Goal: Information Seeking & Learning: Learn about a topic

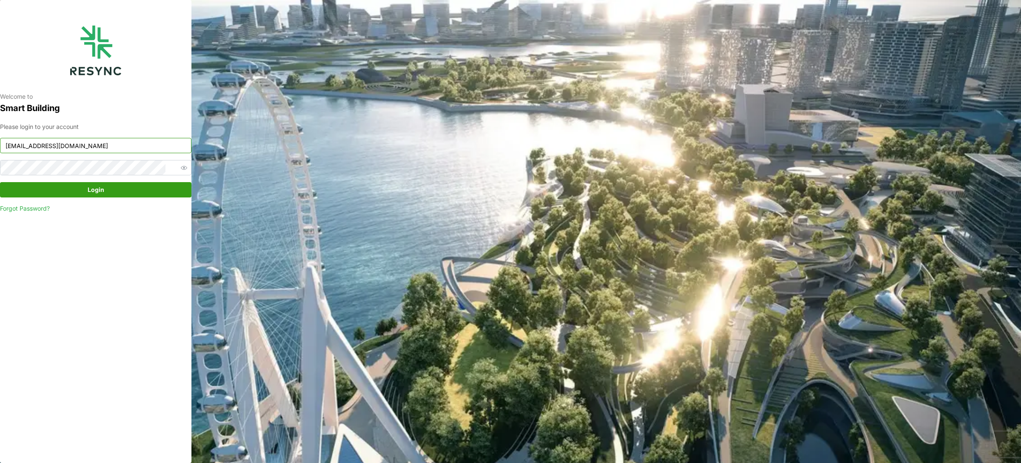
click at [111, 142] on input "[EMAIL_ADDRESS][DOMAIN_NAME]" at bounding box center [95, 145] width 191 height 15
type input "[EMAIL_ADDRESS][DOMAIN_NAME]"
click at [105, 190] on span "Login" at bounding box center [95, 189] width 175 height 14
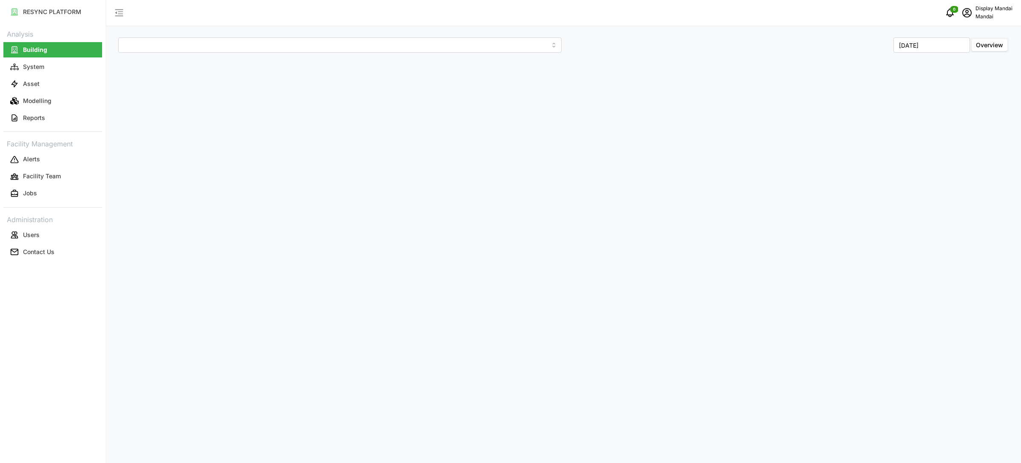
type input "Penguin Building"
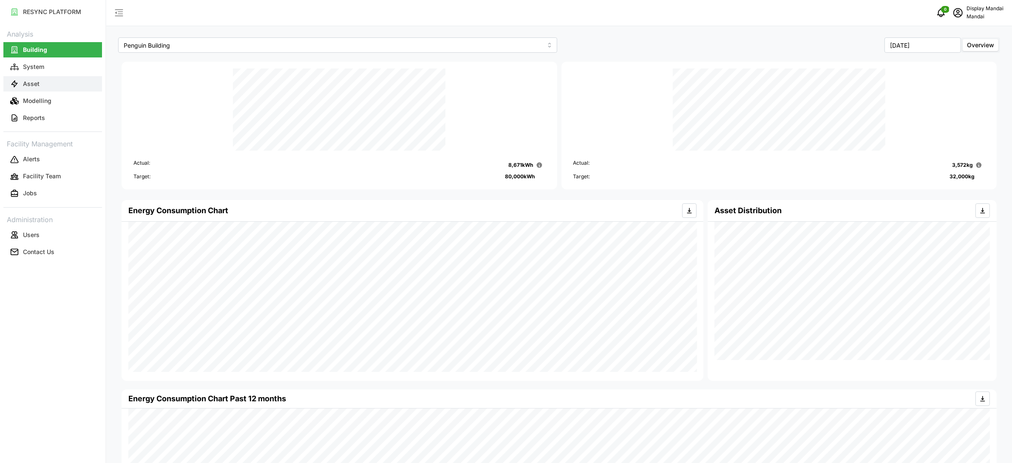
click at [65, 90] on button "Asset" at bounding box center [52, 83] width 99 height 15
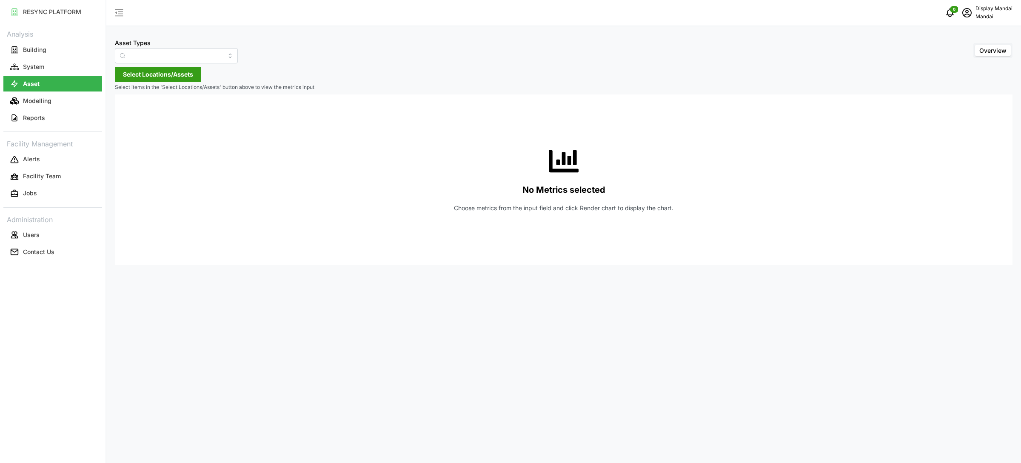
type input "Air Handling Unit"
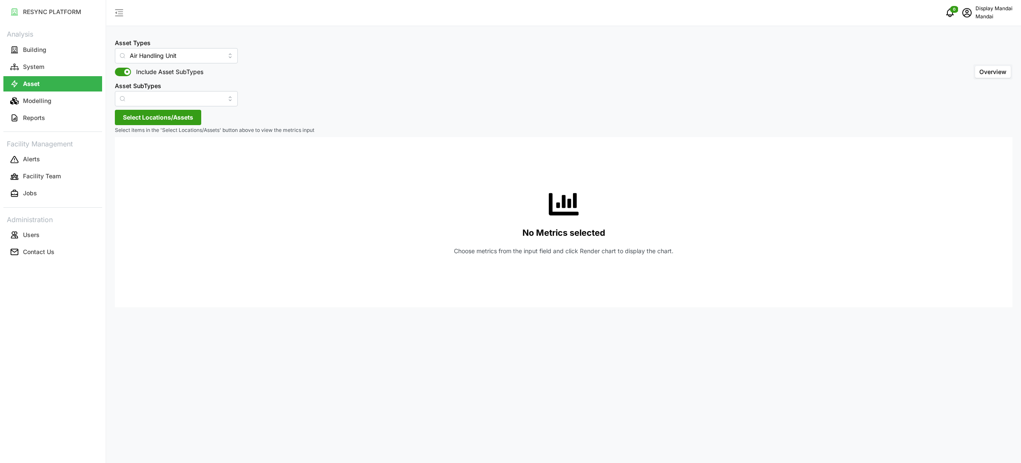
click at [182, 114] on span "Select Locations/Assets" at bounding box center [158, 117] width 70 height 14
click at [137, 157] on span "Select Penguin Building" at bounding box center [137, 157] width 6 height 6
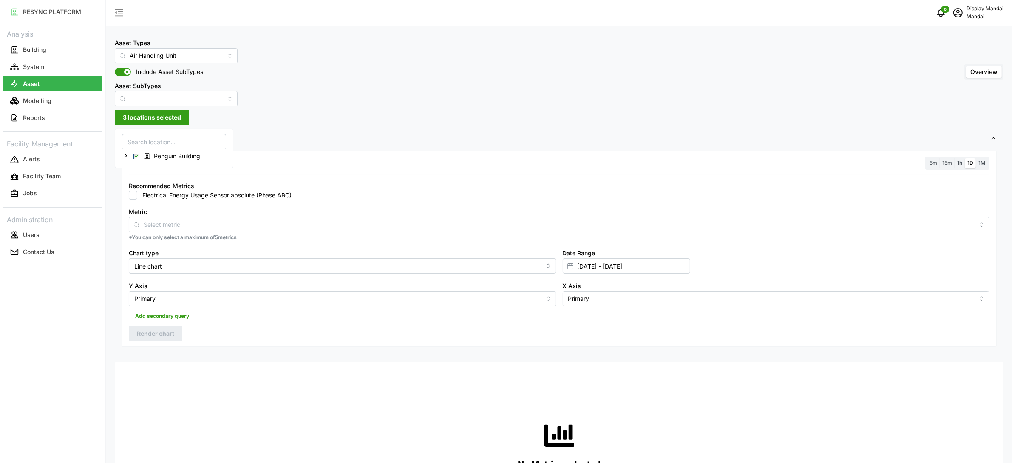
click at [984, 161] on span "1M" at bounding box center [982, 162] width 7 height 6
click at [976, 158] on input "1M" at bounding box center [976, 158] width 0 height 0
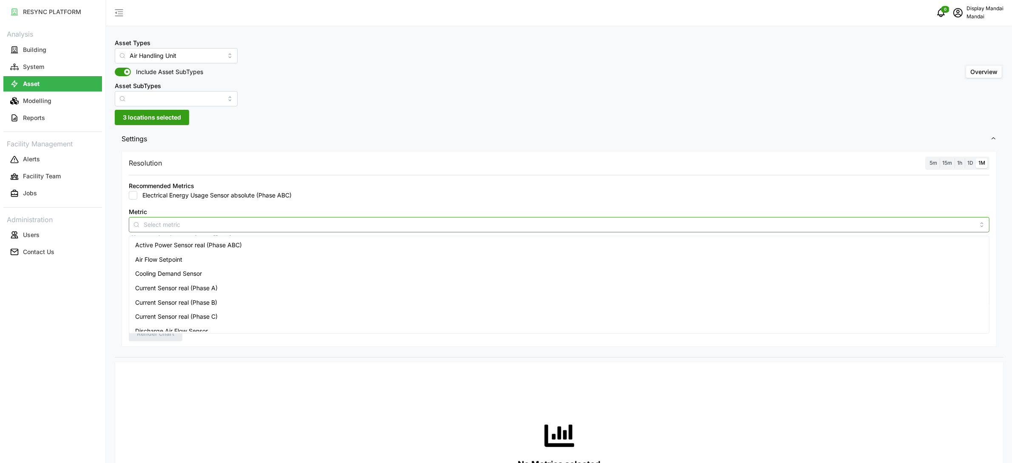
click at [308, 220] on input "Metric" at bounding box center [559, 223] width 831 height 9
click at [151, 195] on label "Electrical Energy Usage Sensor absolute (Phase ABC)" at bounding box center [214, 195] width 154 height 9
click at [137, 195] on input "Electrical Energy Usage Sensor absolute (Phase ABC)" at bounding box center [133, 195] width 9 height 9
checkbox input "true"
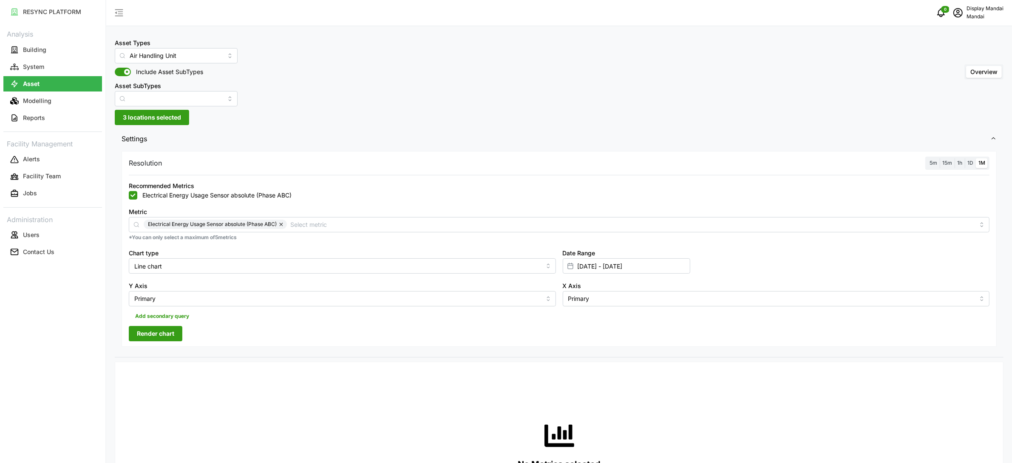
scroll to position [73, 0]
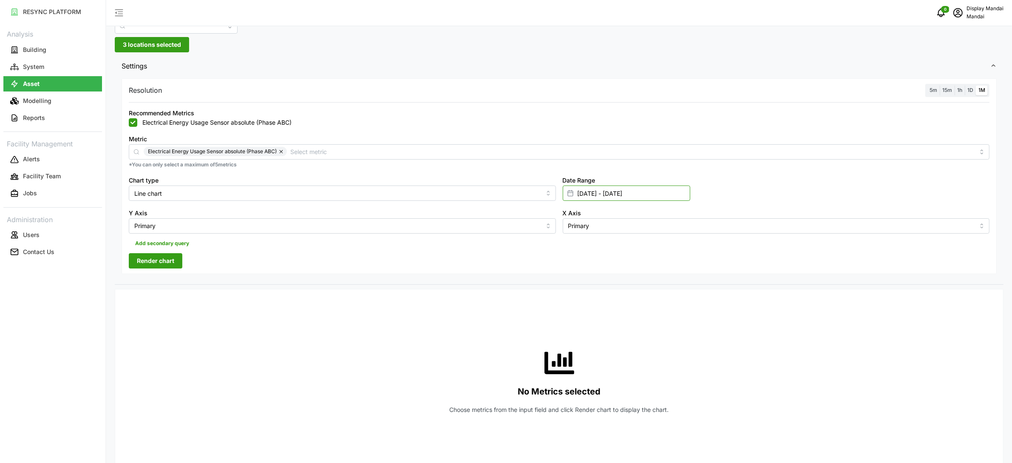
click at [605, 194] on input "01 Oct 2025 - 02 Oct 2025" at bounding box center [627, 192] width 128 height 15
click at [584, 246] on icon "button" at bounding box center [581, 246] width 7 height 7
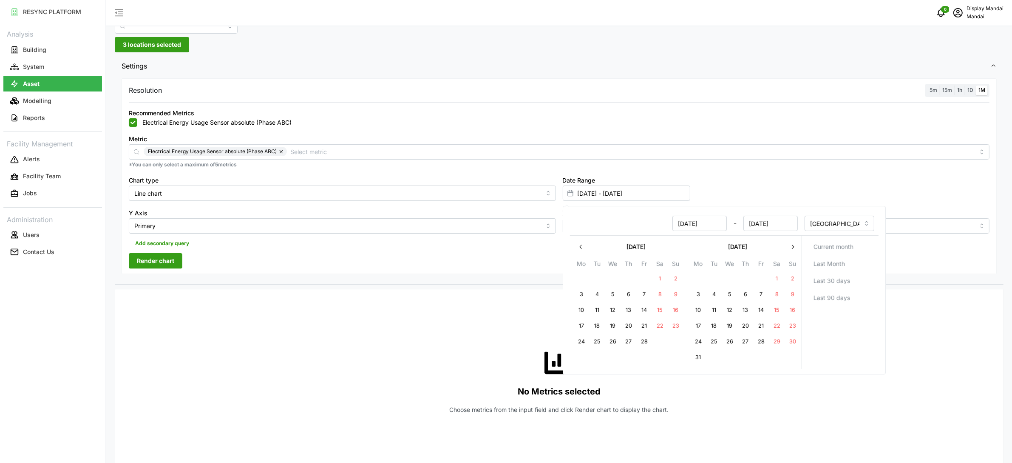
click at [584, 246] on icon "button" at bounding box center [581, 246] width 7 height 7
click at [796, 244] on icon "button" at bounding box center [793, 246] width 7 height 7
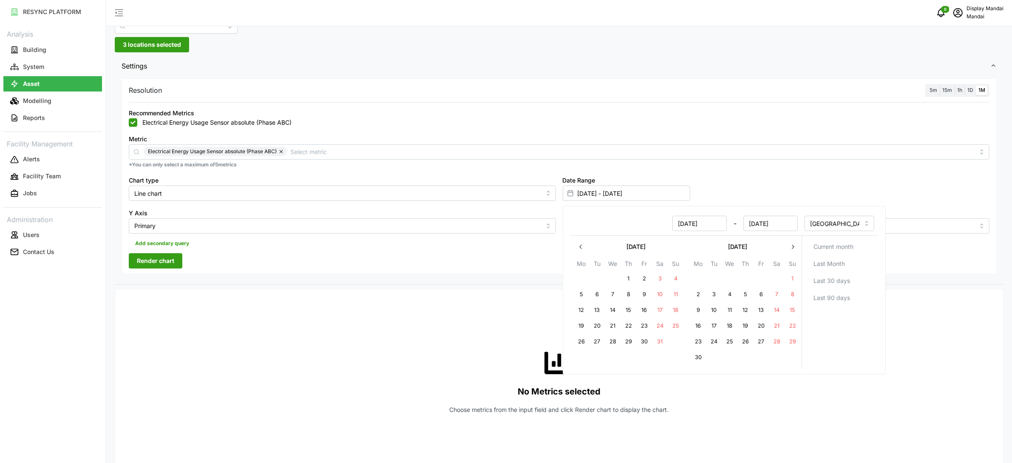
click at [794, 277] on button "1" at bounding box center [792, 278] width 15 height 15
type input "01 Sep 2024 - 02 Oct 2025"
type input "01 Sep 2024"
click at [777, 193] on div "Date Range 01 Sep 2024 - 02 Oct 2025" at bounding box center [777, 187] width 434 height 33
click at [190, 188] on input "Line chart" at bounding box center [342, 192] width 427 height 15
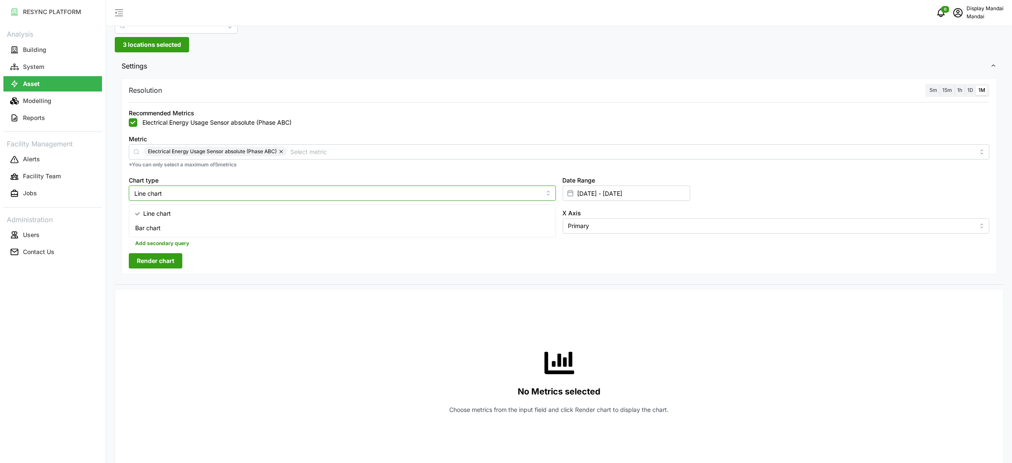
click at [181, 222] on div "Bar chart" at bounding box center [342, 228] width 423 height 14
type input "Bar chart"
click at [156, 259] on span "Render chart" at bounding box center [155, 260] width 37 height 14
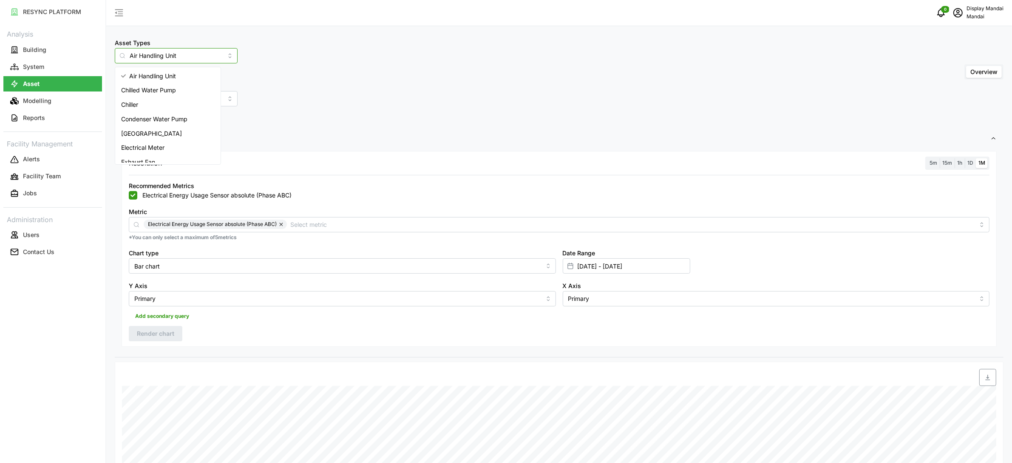
click at [185, 51] on input "Air Handling Unit" at bounding box center [176, 55] width 123 height 15
click at [165, 142] on span "Chiller Plant System" at bounding box center [148, 140] width 55 height 9
type input "Chiller Plant System"
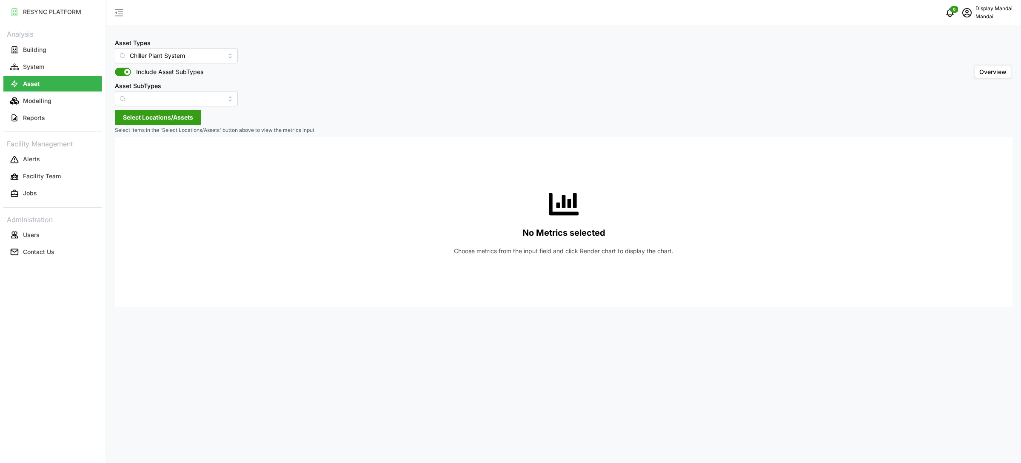
click at [177, 119] on span "Select Locations/Assets" at bounding box center [158, 117] width 70 height 14
click at [168, 155] on span "Penguin Building" at bounding box center [177, 156] width 46 height 9
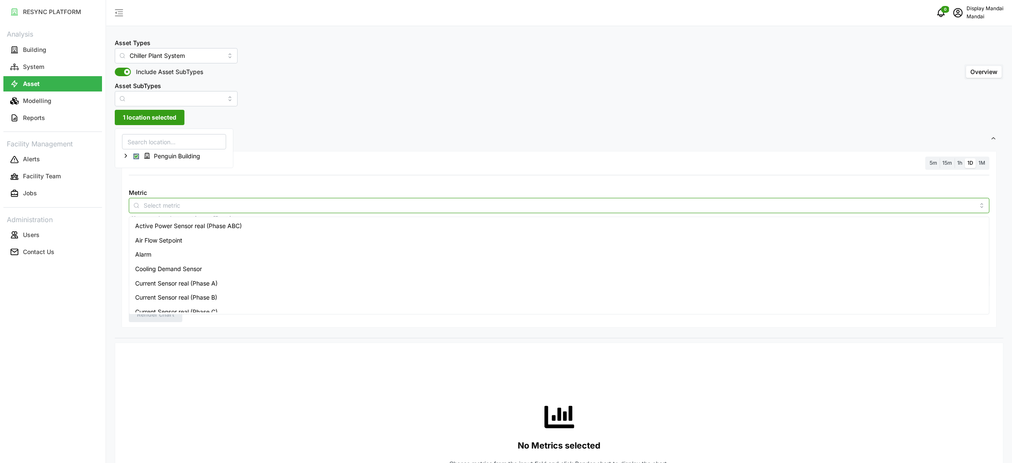
click at [251, 207] on input "Metric" at bounding box center [559, 204] width 831 height 9
type input "energy"
click at [216, 241] on span "Electrical Energy Usage Sensor absolute (Phase ABC)" at bounding box center [209, 240] width 149 height 9
click at [984, 159] on span "1M" at bounding box center [982, 162] width 7 height 6
click at [976, 158] on input "1M" at bounding box center [976, 158] width 0 height 0
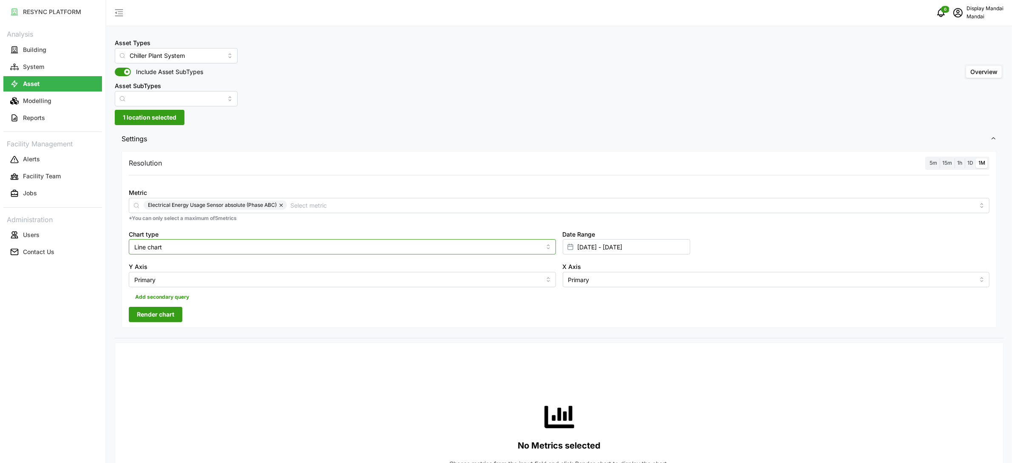
click at [183, 251] on input "Line chart" at bounding box center [342, 246] width 427 height 15
click at [182, 281] on div "Bar chart" at bounding box center [342, 281] width 423 height 14
type input "Bar chart"
click at [156, 321] on span "Render chart" at bounding box center [155, 314] width 37 height 14
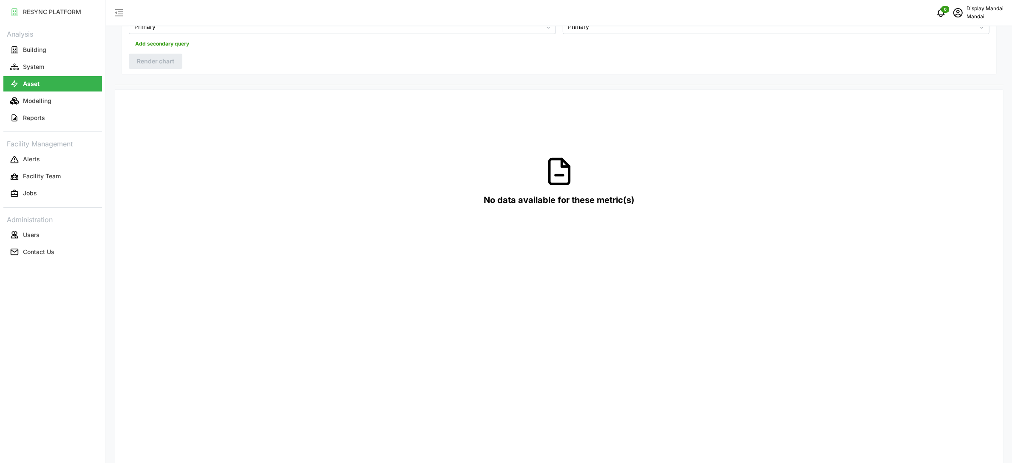
scroll to position [28, 0]
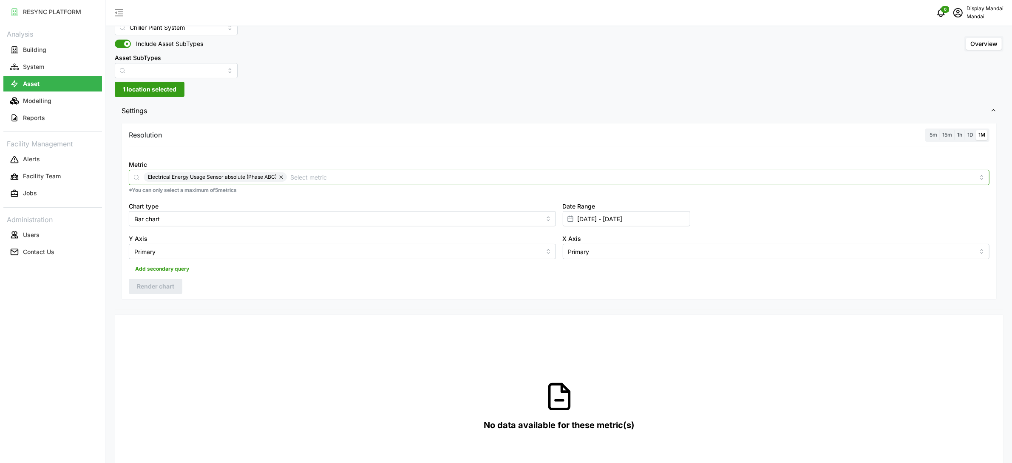
click at [391, 174] on input "Metric" at bounding box center [632, 176] width 685 height 9
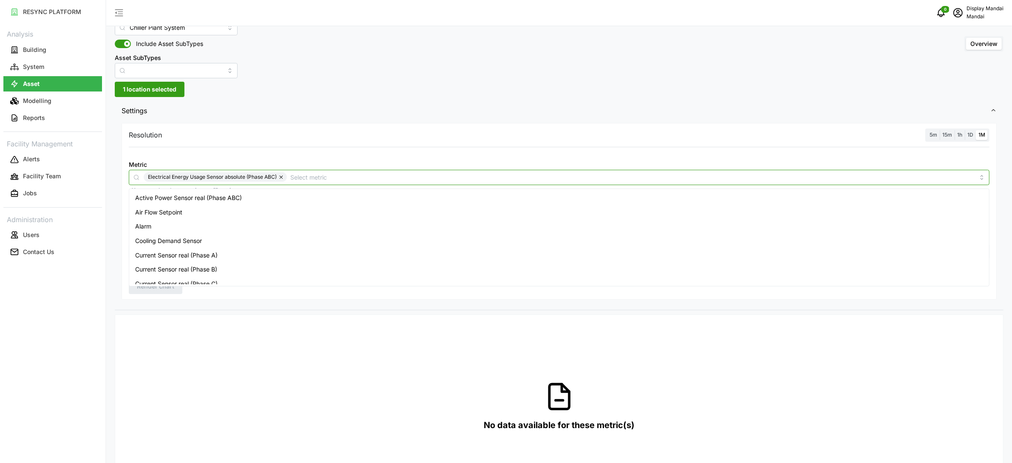
click at [282, 178] on button "button" at bounding box center [282, 176] width 10 height 9
click at [282, 178] on input "Metric" at bounding box center [559, 176] width 831 height 9
type input "energy"
click at [272, 256] on div "Thermal Energy Usage Sensor" at bounding box center [559, 255] width 857 height 14
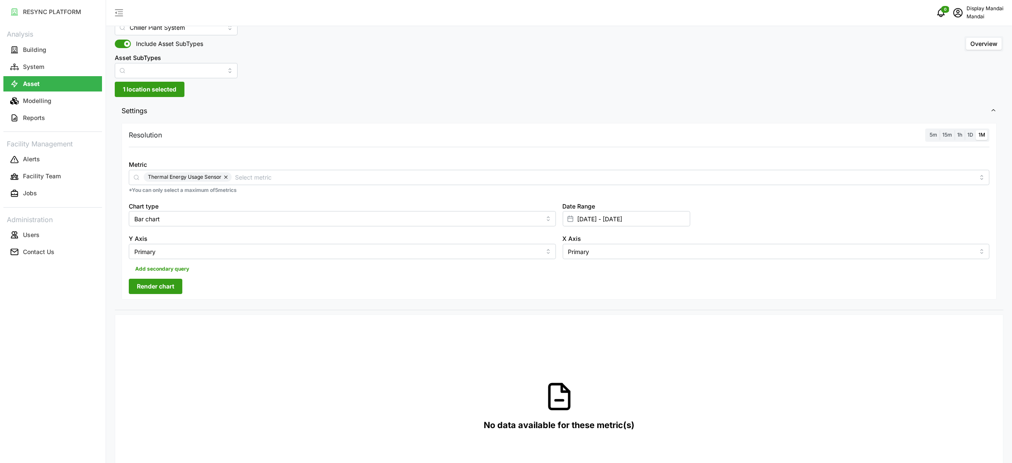
click at [439, 308] on div "Resolution 5m 15m 1h 1D 1M Metric Thermal Energy Usage Sensor *You can only sel…" at bounding box center [559, 215] width 889 height 189
click at [156, 291] on span "Render chart" at bounding box center [155, 286] width 37 height 14
click at [969, 132] on span "1D" at bounding box center [971, 134] width 6 height 6
click at [965, 130] on input "1D" at bounding box center [965, 130] width 0 height 0
click at [594, 219] on input "01 Sep 2024 - 02 Oct 2025" at bounding box center [627, 218] width 128 height 15
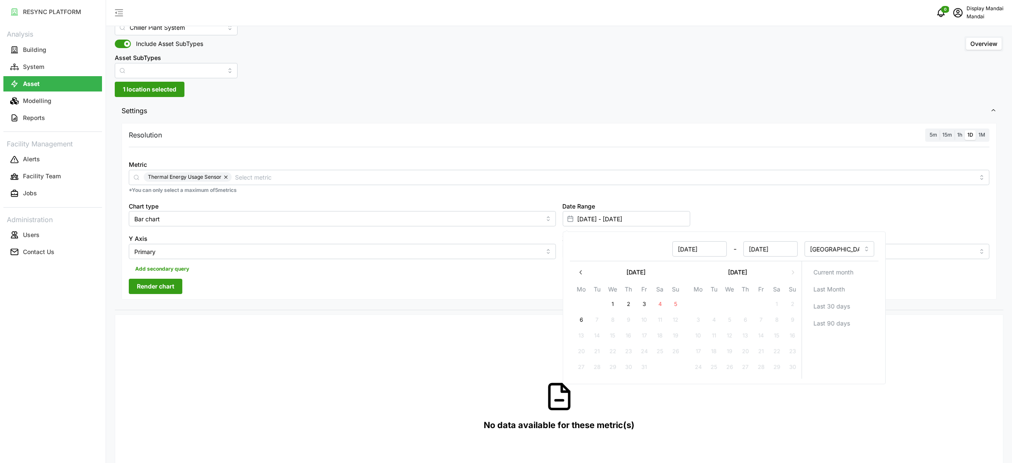
click at [579, 278] on button "button" at bounding box center [581, 271] width 15 height 15
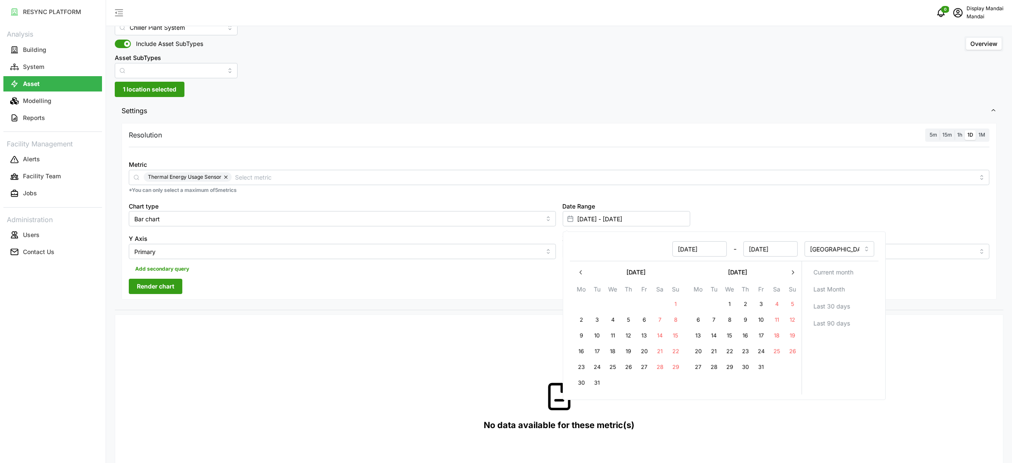
click at [579, 278] on button "button" at bounding box center [581, 271] width 15 height 15
click at [795, 303] on button "1" at bounding box center [792, 303] width 15 height 15
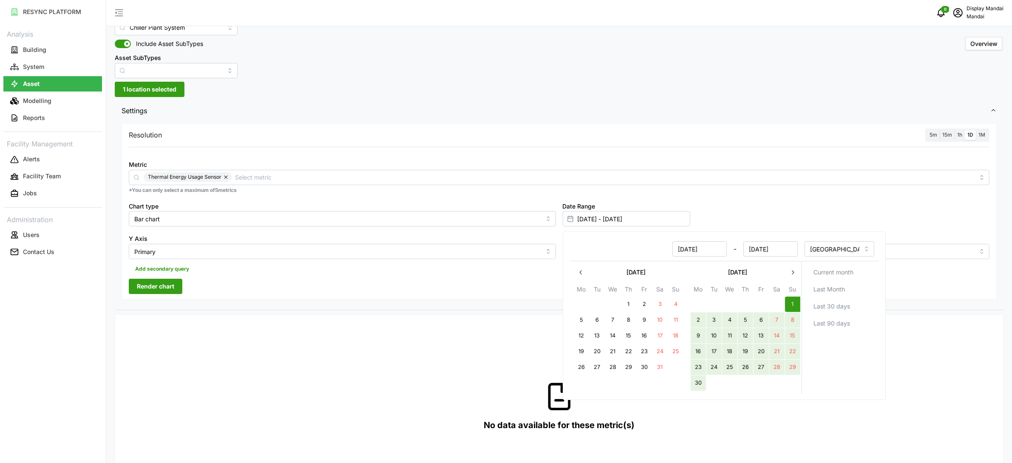
click at [701, 380] on button "30" at bounding box center [698, 382] width 15 height 15
type input "01 Sep 2024 - 30 Sep 2024"
type input "30 Sep 2024"
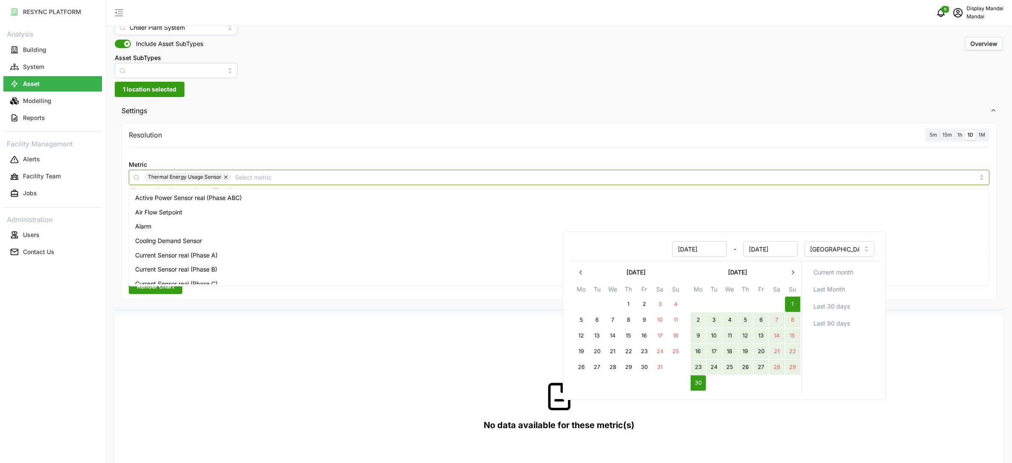
click at [255, 176] on input "Metric" at bounding box center [605, 176] width 740 height 9
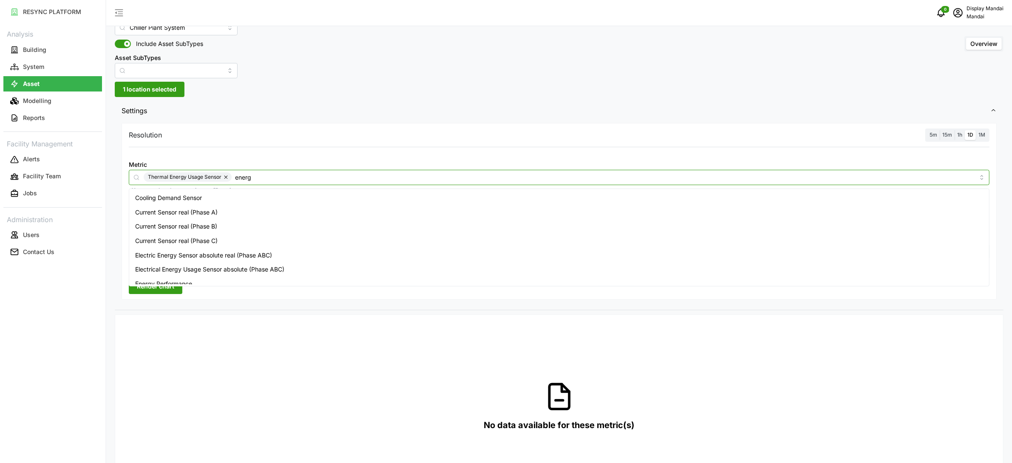
type input "energy"
click at [242, 208] on span "Electrical Energy Usage Sensor absolute (Phase ABC)" at bounding box center [209, 212] width 149 height 9
click at [162, 291] on span "Render chart" at bounding box center [155, 286] width 37 height 14
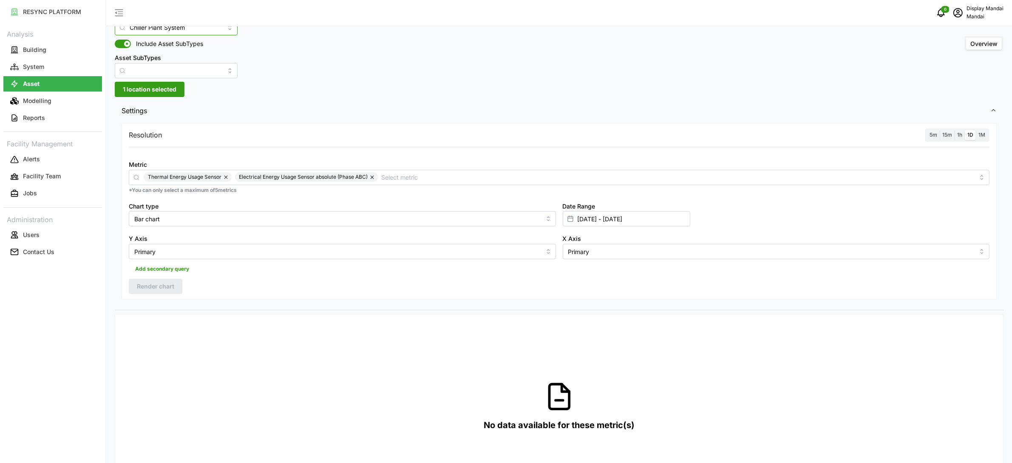
click at [192, 30] on input "Chiller Plant System" at bounding box center [176, 27] width 123 height 15
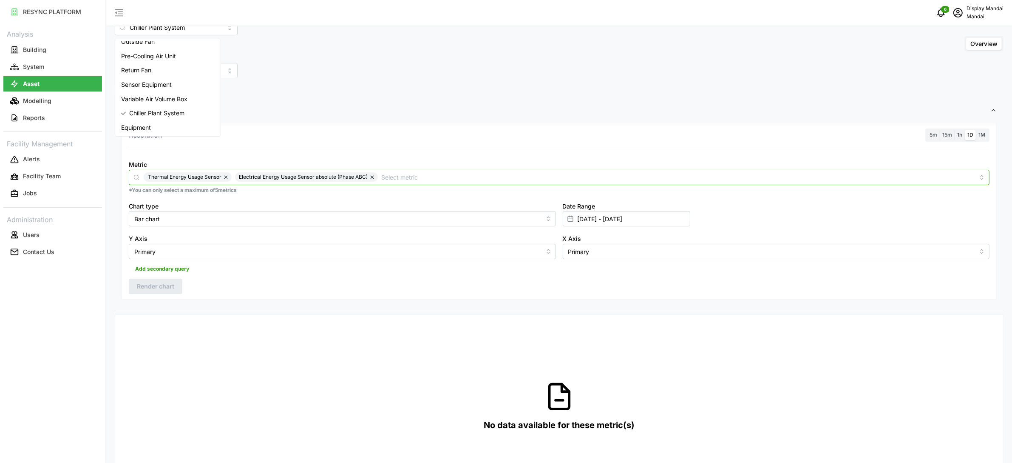
click at [432, 177] on input "Metric" at bounding box center [678, 176] width 594 height 9
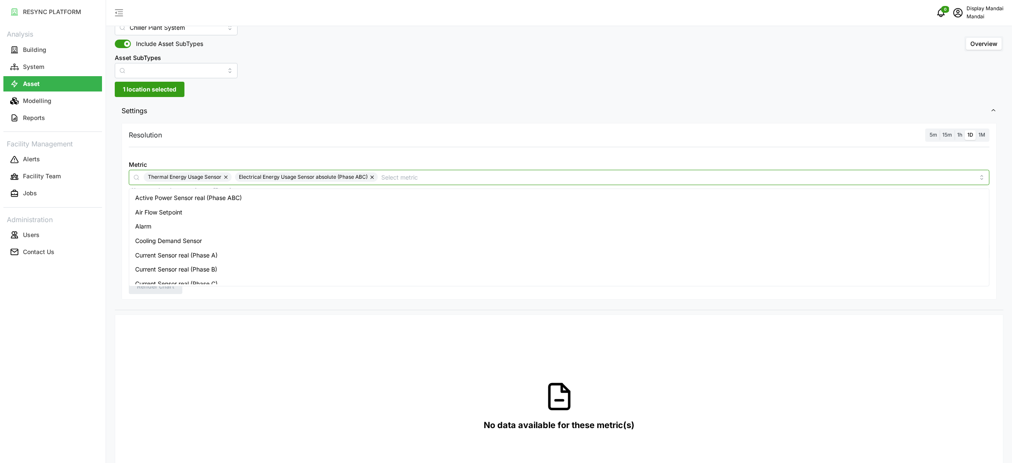
click at [417, 191] on div "Active Power Sensor real (Phase ABC)" at bounding box center [559, 197] width 857 height 14
click at [768, 128] on div "Resolution 5m 15m 1h 1D 1M Metric Thermal Energy Usage Sensor Electrical Energy…" at bounding box center [560, 211] width 876 height 176
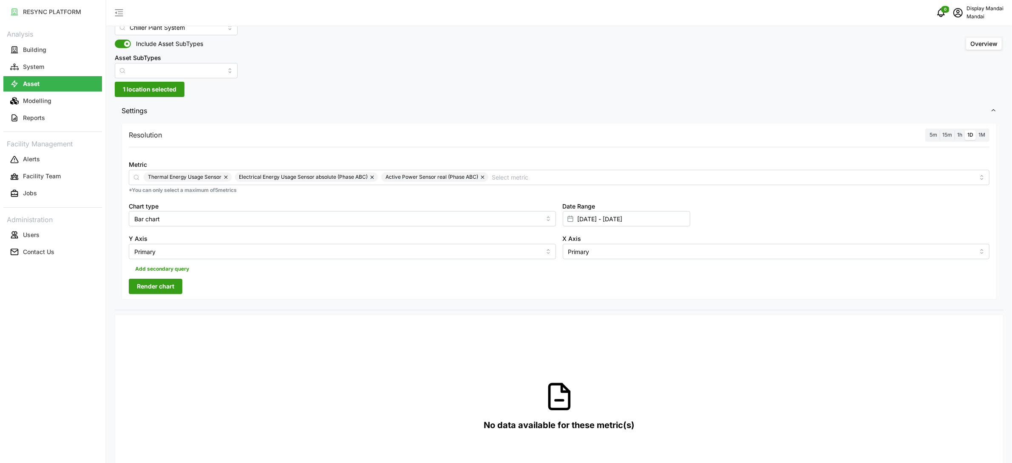
click at [184, 287] on div "Resolution 5m 15m 1h 1D 1M Metric Thermal Energy Usage Sensor Electrical Energy…" at bounding box center [560, 211] width 876 height 176
click at [168, 285] on span "Render chart" at bounding box center [155, 286] width 37 height 14
click at [481, 175] on button "button" at bounding box center [483, 176] width 10 height 9
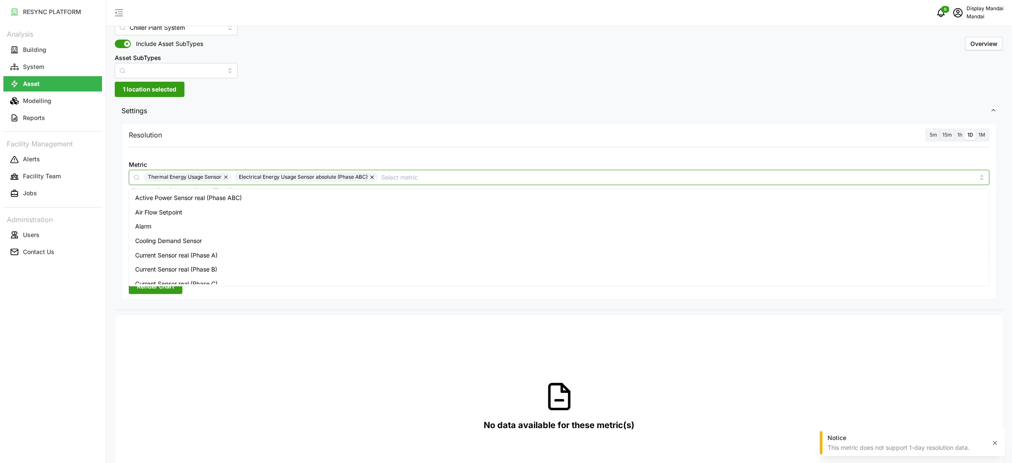
click at [448, 176] on input "Metric" at bounding box center [678, 176] width 594 height 9
click at [213, 243] on div "Cooling Demand Sensor" at bounding box center [559, 240] width 857 height 14
click at [173, 288] on span "Render chart" at bounding box center [155, 286] width 37 height 14
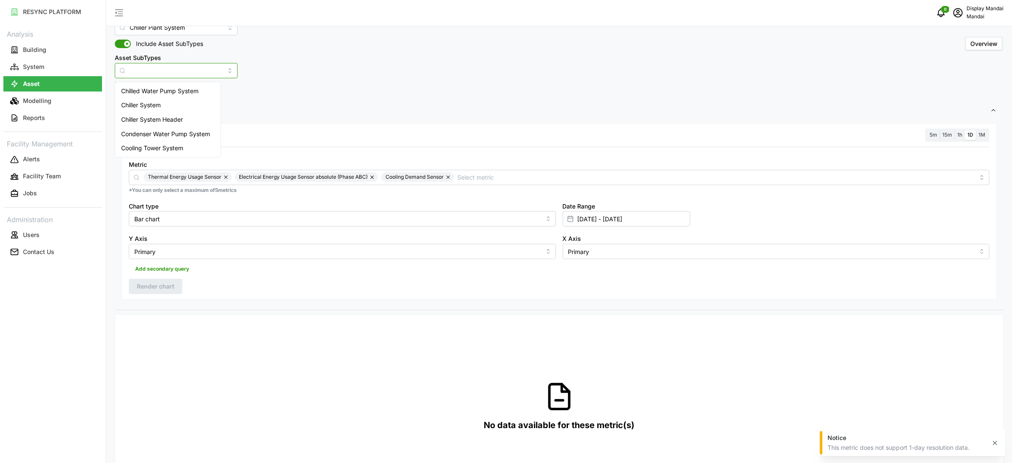
click at [190, 68] on input "Asset SubTypes" at bounding box center [176, 70] width 123 height 15
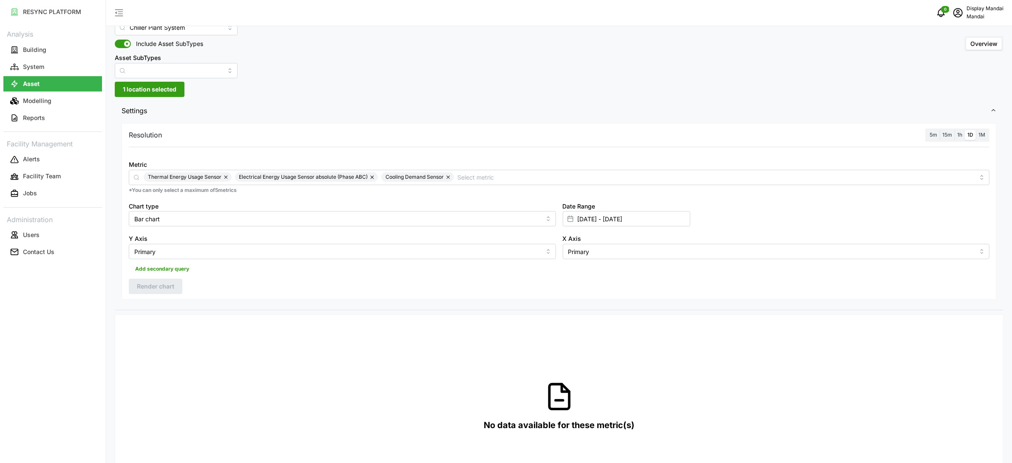
click at [363, 116] on span "Settings" at bounding box center [556, 110] width 869 height 21
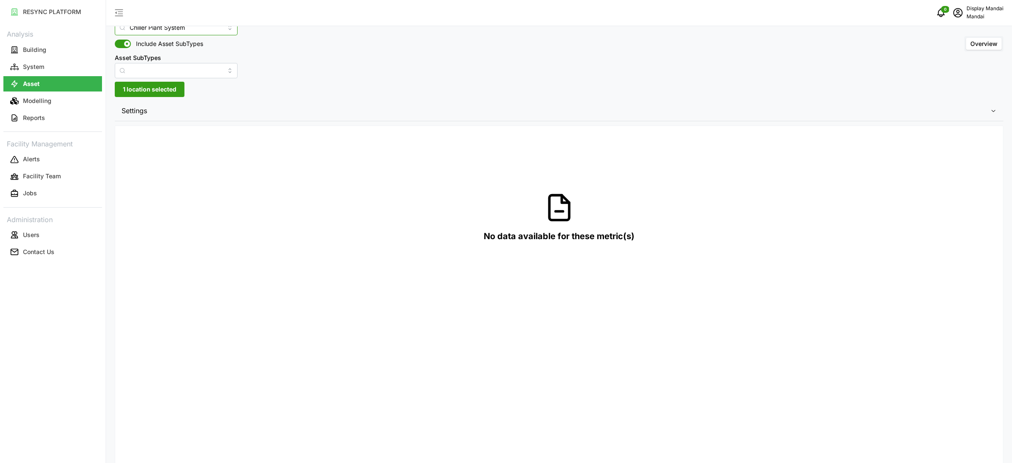
click at [181, 32] on input "Chiller Plant System" at bounding box center [176, 27] width 123 height 15
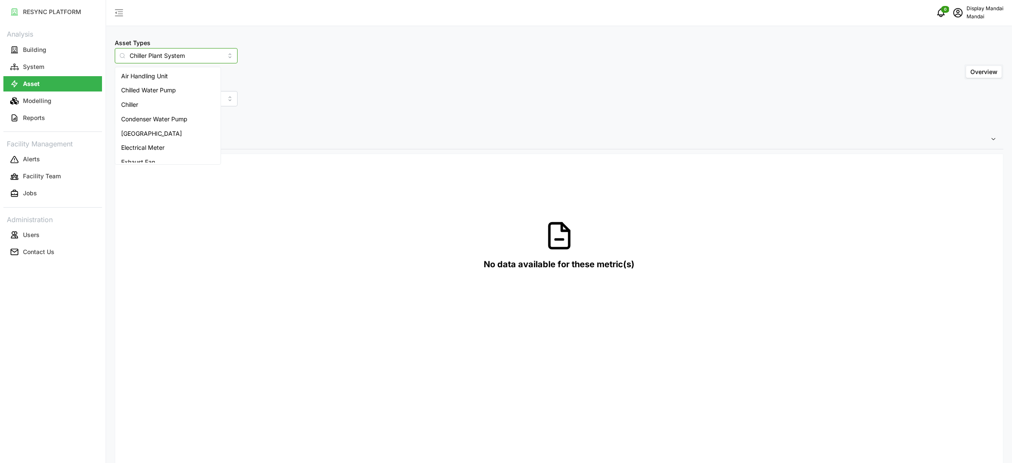
click at [181, 102] on div "Chiller" at bounding box center [168, 104] width 102 height 14
type input "Chiller"
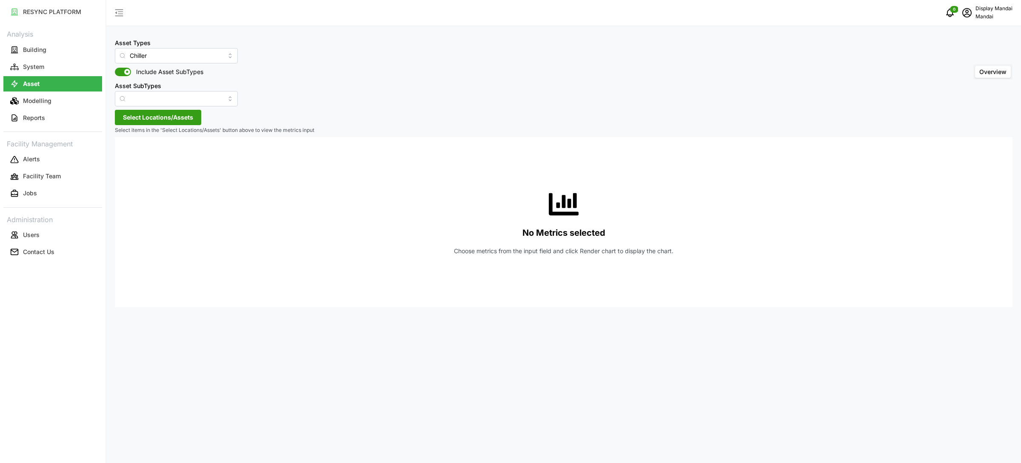
click at [171, 121] on span "Select Locations/Assets" at bounding box center [158, 117] width 70 height 14
click at [168, 156] on span "Penguin Building" at bounding box center [177, 156] width 46 height 9
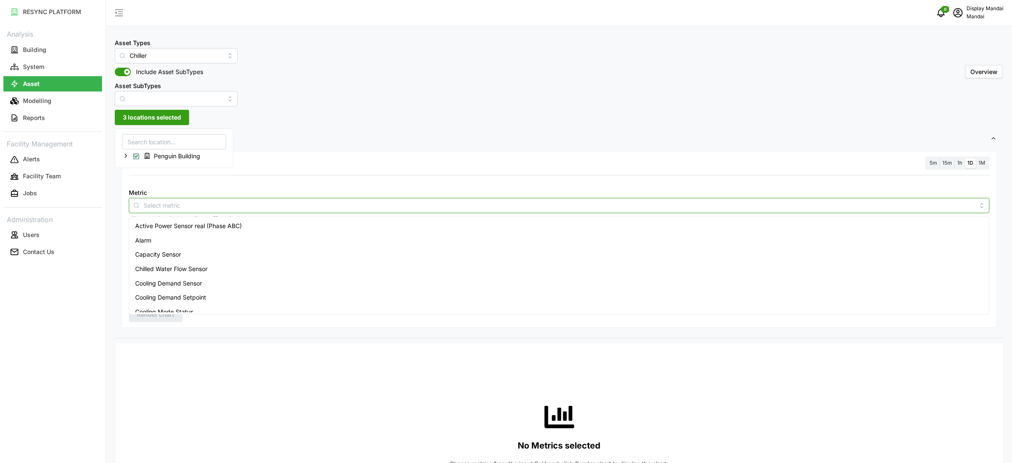
click at [269, 206] on input "Metric" at bounding box center [559, 204] width 831 height 9
type input "energy"
click at [266, 237] on span "Electrical Energy Usage Sensor absolute (Phase ABC)" at bounding box center [209, 240] width 149 height 9
click at [444, 186] on div "Metric Electrical Energy Usage Sensor absolute (Phase ABC) *You can only select…" at bounding box center [559, 205] width 868 height 42
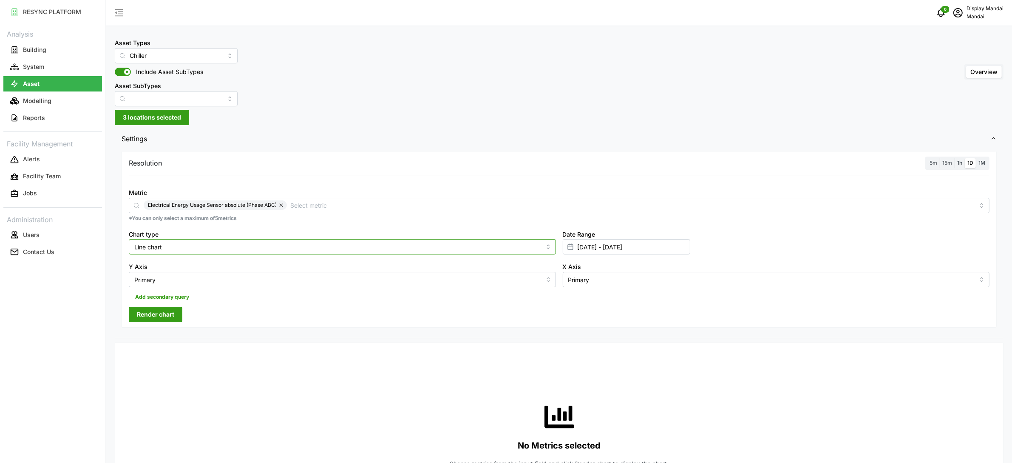
click at [367, 241] on input "Line chart" at bounding box center [342, 246] width 427 height 15
click at [225, 277] on div "Bar chart" at bounding box center [342, 281] width 423 height 14
type input "Bar chart"
click at [175, 308] on button "Render chart" at bounding box center [156, 314] width 54 height 15
click at [984, 162] on span "1M" at bounding box center [982, 162] width 7 height 6
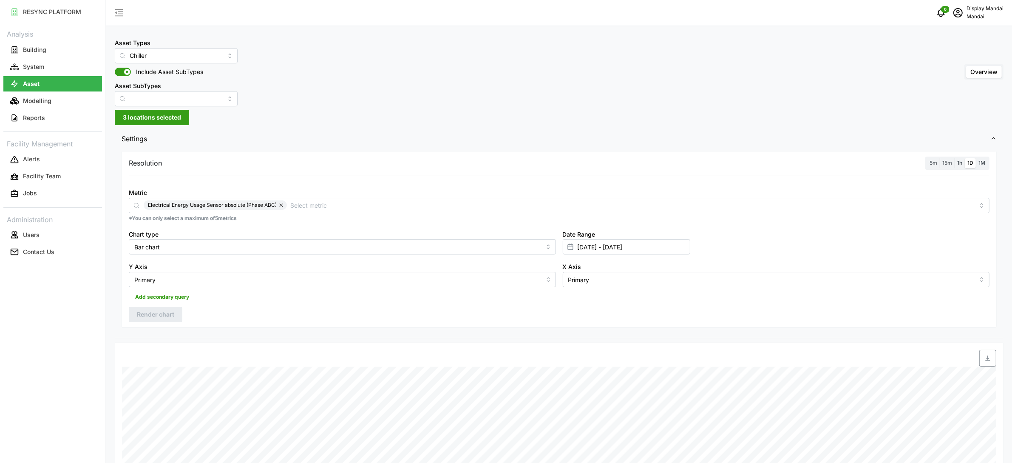
click at [976, 158] on input "1M" at bounding box center [976, 158] width 0 height 0
click at [595, 246] on input "01 Sep 2024 - 30 Sep 2024" at bounding box center [627, 246] width 128 height 15
click at [580, 300] on icon "button" at bounding box center [581, 300] width 7 height 7
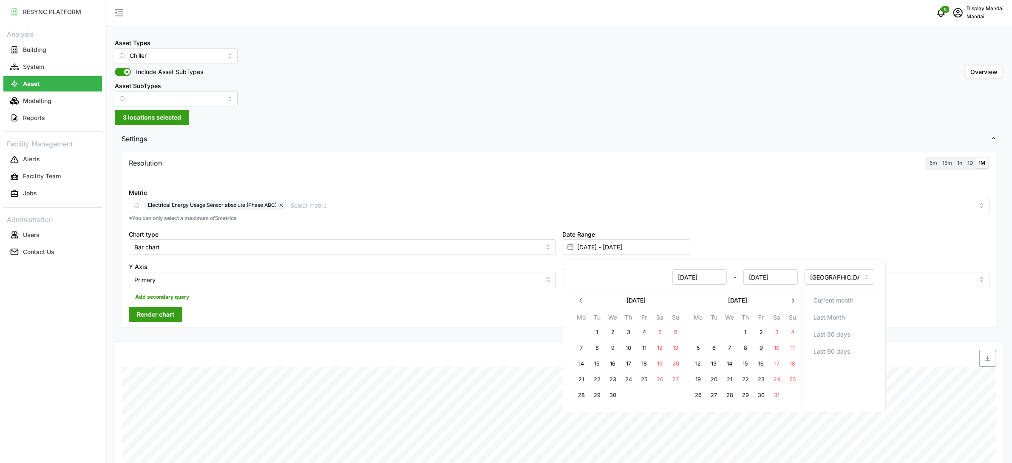
click at [580, 300] on icon "button" at bounding box center [581, 300] width 7 height 7
click at [787, 330] on button "1" at bounding box center [792, 331] width 15 height 15
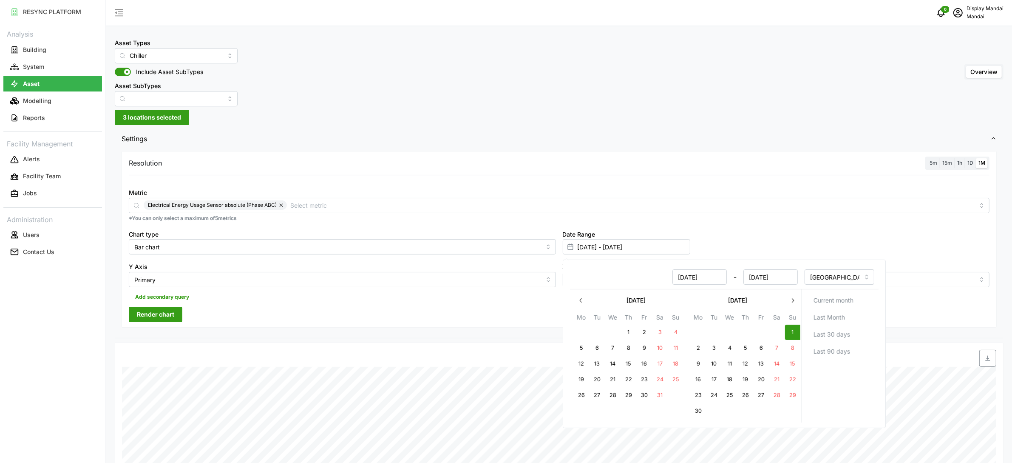
click at [793, 297] on icon "button" at bounding box center [793, 300] width 7 height 7
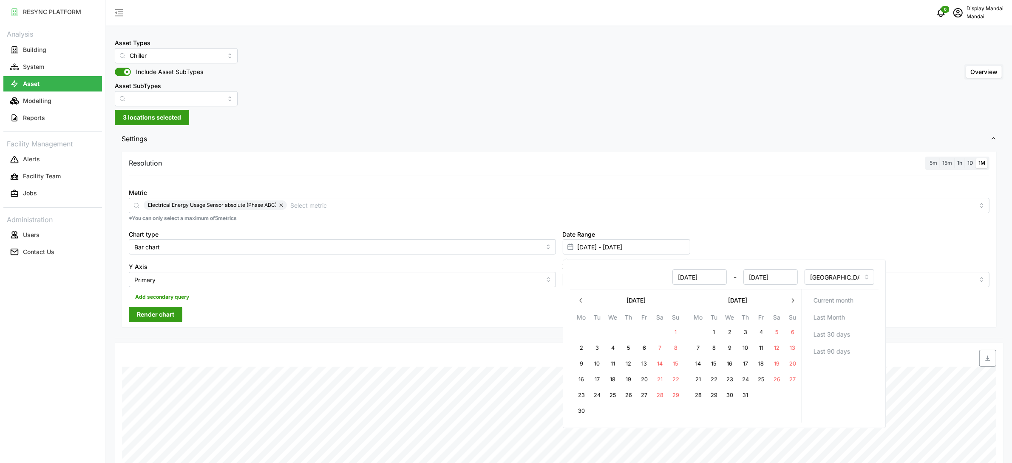
click at [793, 297] on icon "button" at bounding box center [793, 300] width 7 height 7
click at [676, 333] on button "5" at bounding box center [675, 331] width 15 height 15
type input "01 Sep 2024 - 05 Oct 2025"
type input "05 Oct 2025"
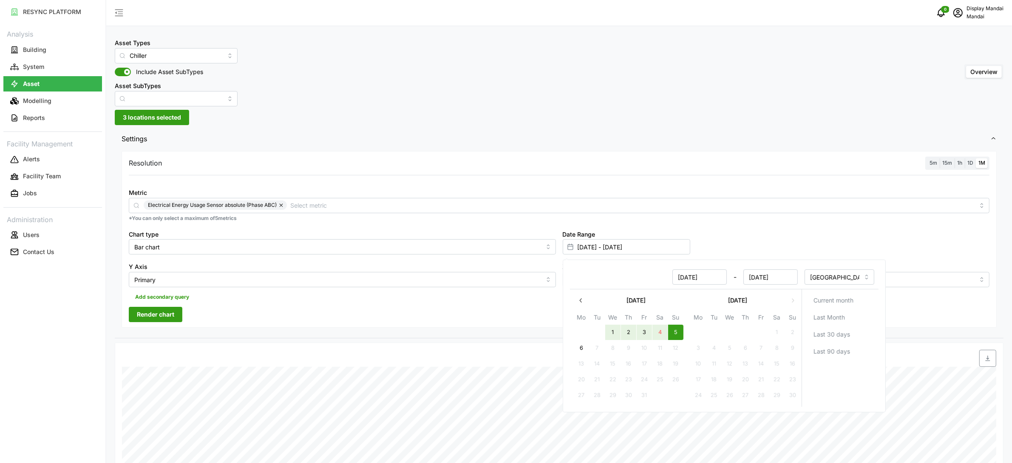
click at [735, 245] on div "Date Range 01 Sep 2024 - 05 Oct 2025" at bounding box center [777, 241] width 434 height 33
click at [169, 317] on span "Render chart" at bounding box center [155, 314] width 37 height 14
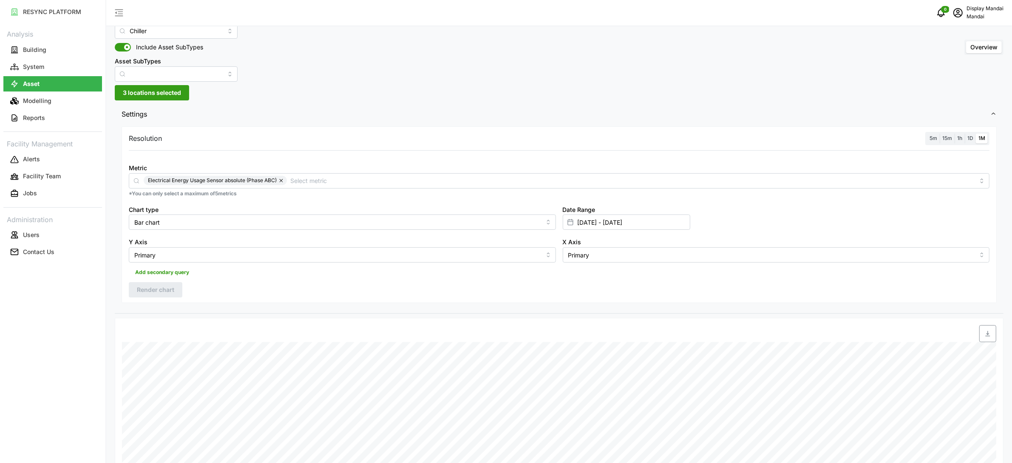
scroll to position [11, 0]
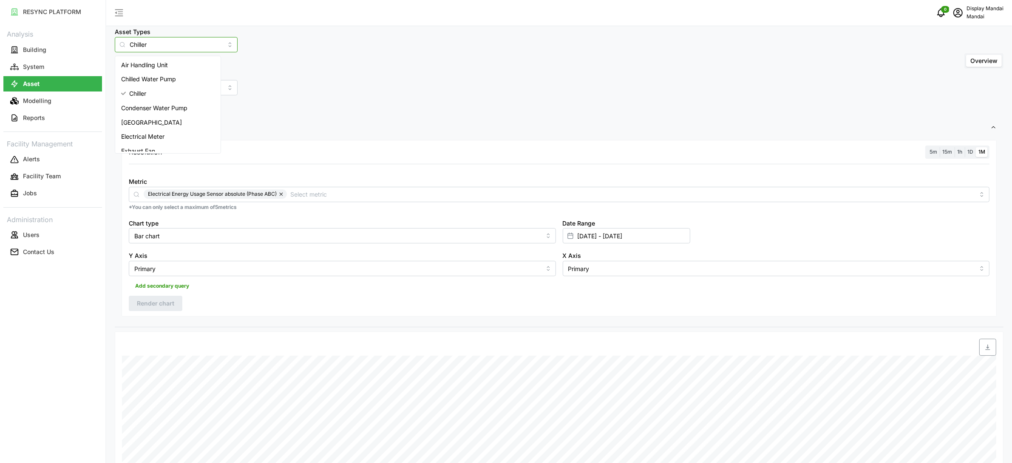
click at [173, 44] on input "Chiller" at bounding box center [176, 44] width 123 height 15
click at [159, 77] on span "Chilled Water Pump" at bounding box center [148, 78] width 55 height 9
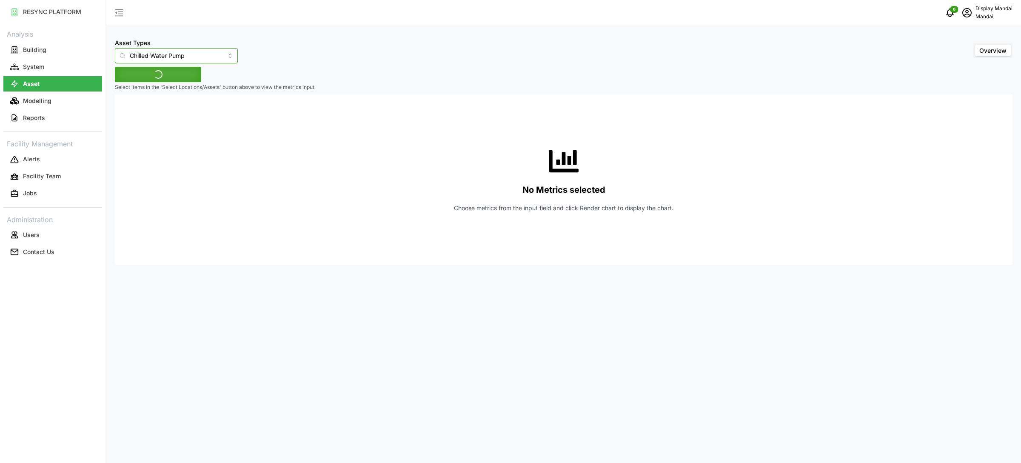
click at [161, 48] on input "Chilled Water Pump" at bounding box center [176, 55] width 123 height 15
click at [168, 73] on span "Air Handling Unit" at bounding box center [144, 75] width 47 height 9
type input "Air Handling Unit"
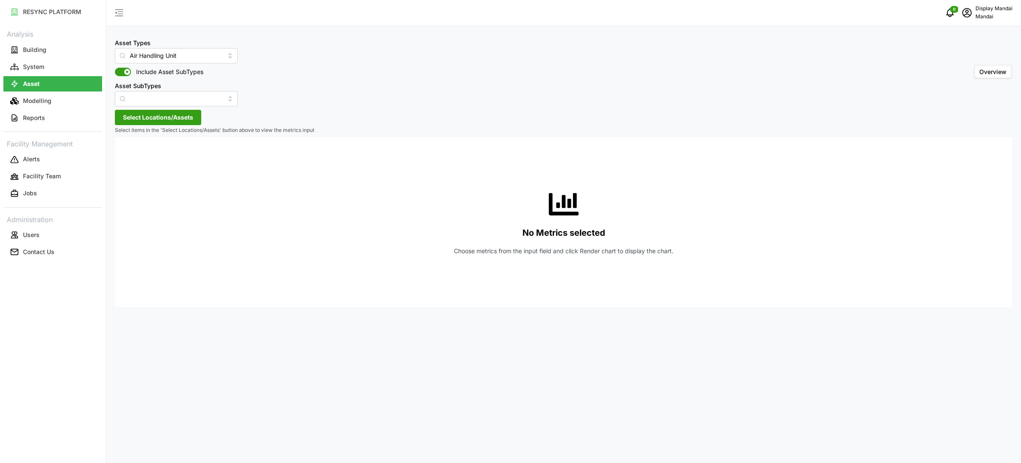
click at [189, 120] on span "Select Locations/Assets" at bounding box center [158, 117] width 70 height 14
click at [177, 156] on span "Penguin Building" at bounding box center [177, 156] width 46 height 9
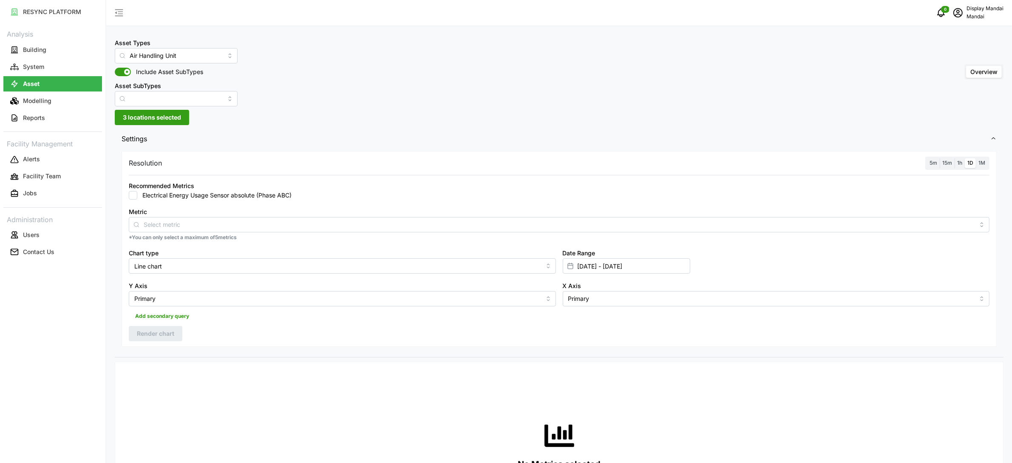
click at [253, 189] on div "Recommended Metrics Electrical Energy Usage Sensor absolute (Phase ABC)" at bounding box center [559, 189] width 861 height 19
click at [251, 196] on label "Electrical Energy Usage Sensor absolute (Phase ABC)" at bounding box center [214, 195] width 154 height 9
click at [137, 196] on input "Electrical Energy Usage Sensor absolute (Phase ABC)" at bounding box center [133, 195] width 9 height 9
checkbox input "true"
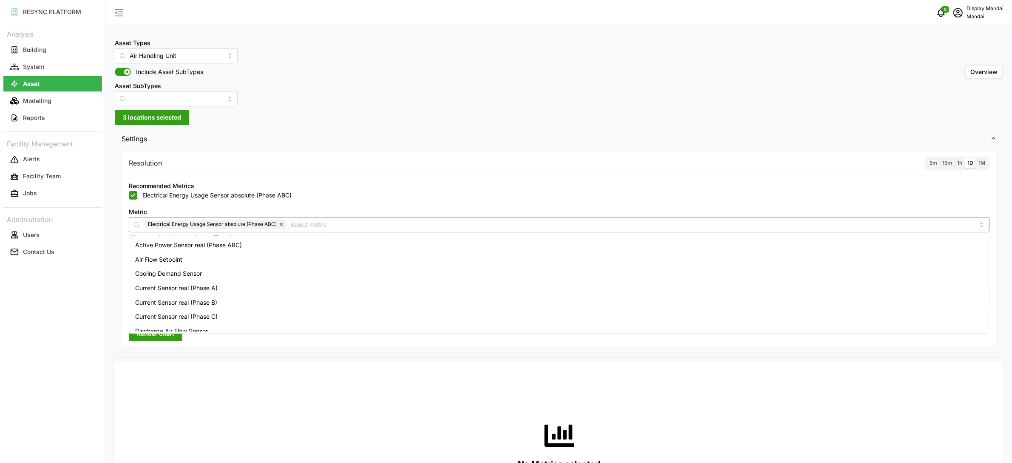
click at [443, 226] on input "Metric" at bounding box center [632, 223] width 685 height 9
click at [359, 198] on div "Electrical Energy Usage Sensor absolute (Phase ABC)" at bounding box center [559, 195] width 861 height 9
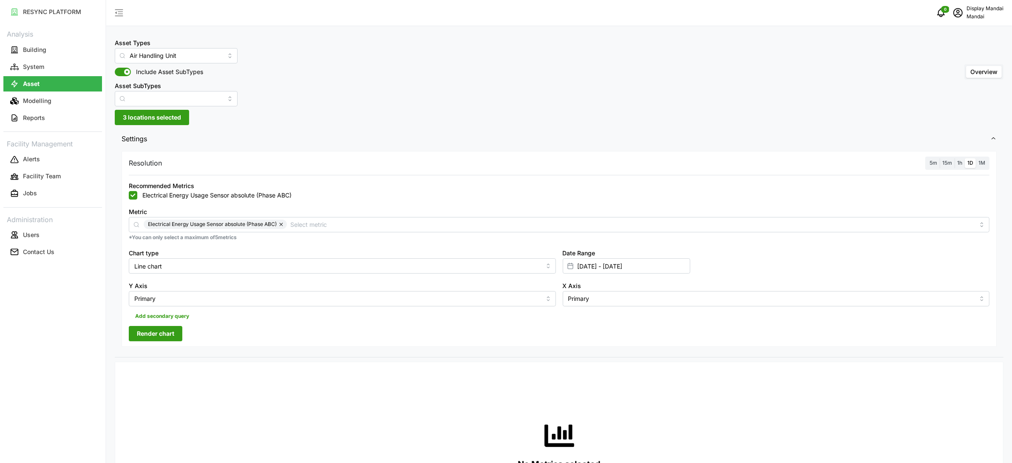
click at [984, 165] on span "1M" at bounding box center [982, 162] width 7 height 6
click at [976, 158] on input "1M" at bounding box center [976, 158] width 0 height 0
click at [262, 264] on input "Line chart" at bounding box center [342, 265] width 427 height 15
click at [244, 297] on div "Bar chart" at bounding box center [342, 300] width 423 height 14
type input "Bar chart"
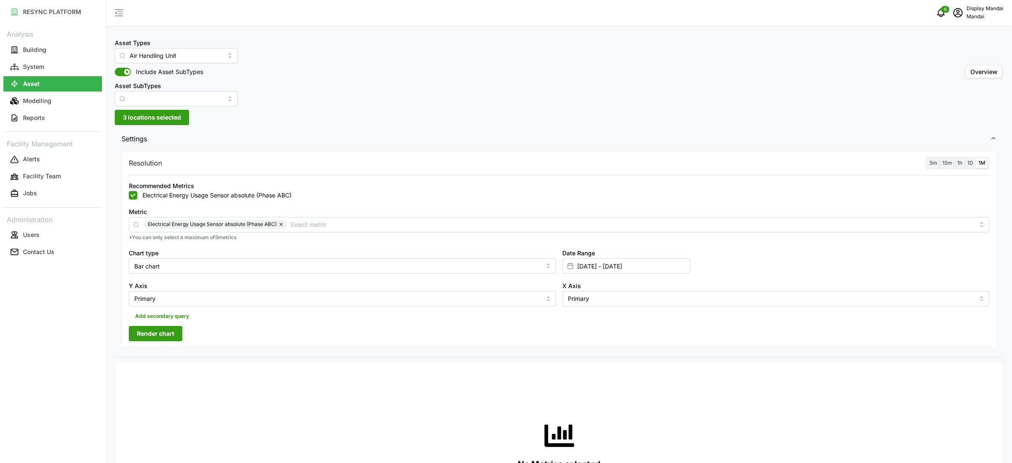
click at [168, 333] on span "Render chart" at bounding box center [155, 333] width 37 height 14
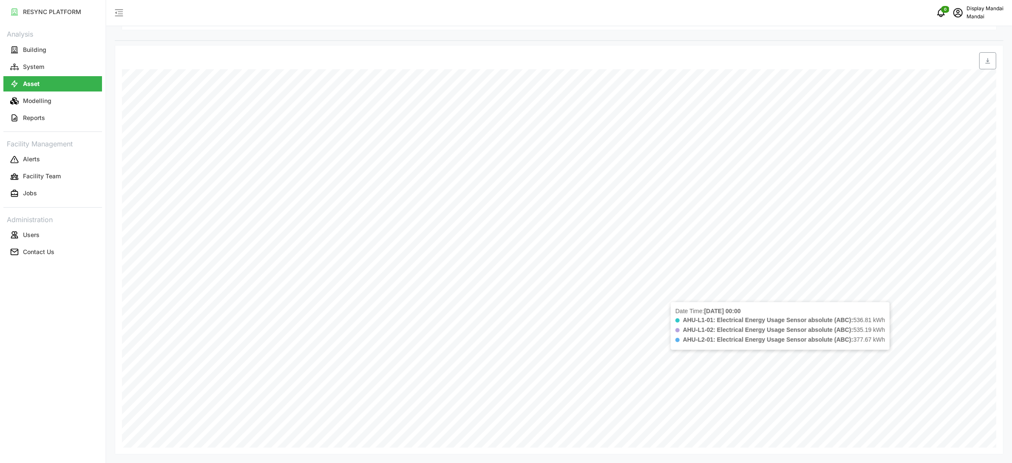
scroll to position [9, 0]
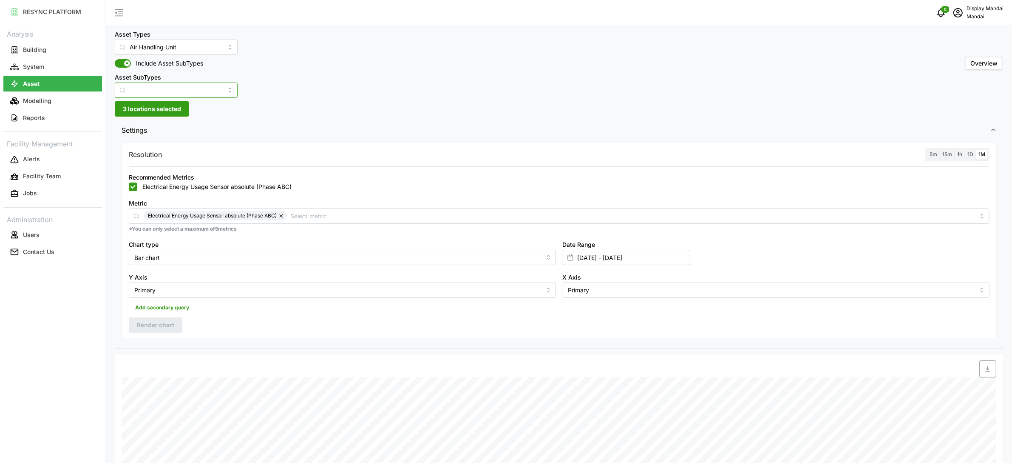
click at [190, 89] on input "Asset SubTypes" at bounding box center [176, 89] width 123 height 15
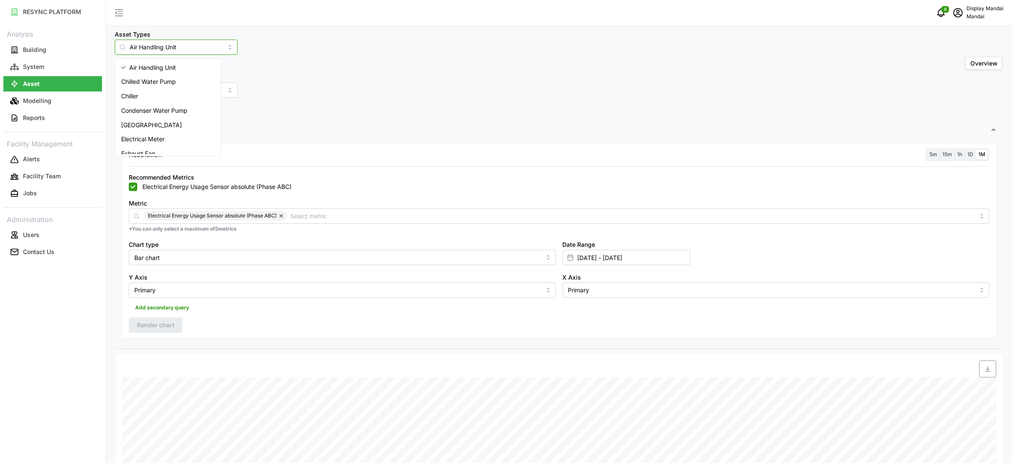
drag, startPoint x: 187, startPoint y: 45, endPoint x: 84, endPoint y: 39, distance: 102.6
click at [84, 39] on div "RESYNC PLATFORM Analysis Building System Asset Modelling Reports Facility Manag…" at bounding box center [506, 222] width 1012 height 463
click at [125, 79] on span "Fan Coil Unit" at bounding box center [138, 81] width 35 height 9
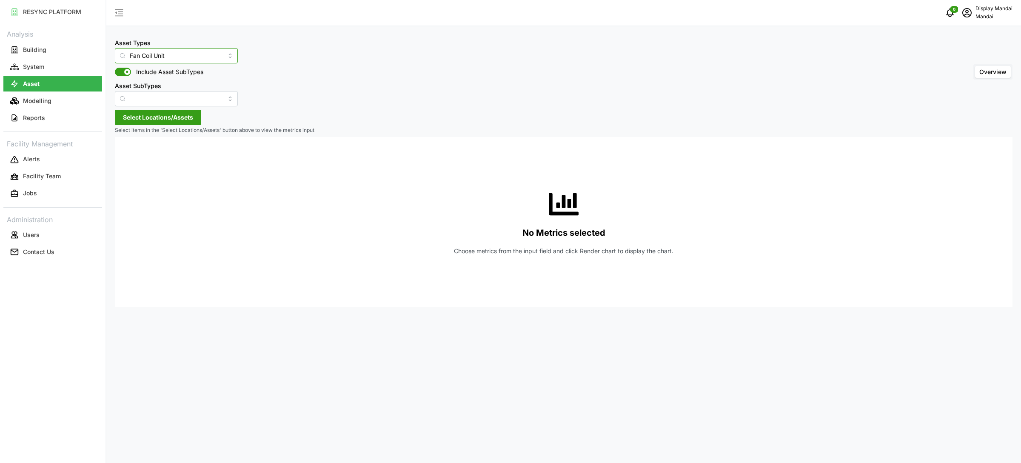
type input "Fan Coil Unit"
click at [162, 115] on span "Select Locations/Assets" at bounding box center [158, 117] width 70 height 14
click at [152, 154] on span "Penguin Building" at bounding box center [173, 156] width 66 height 10
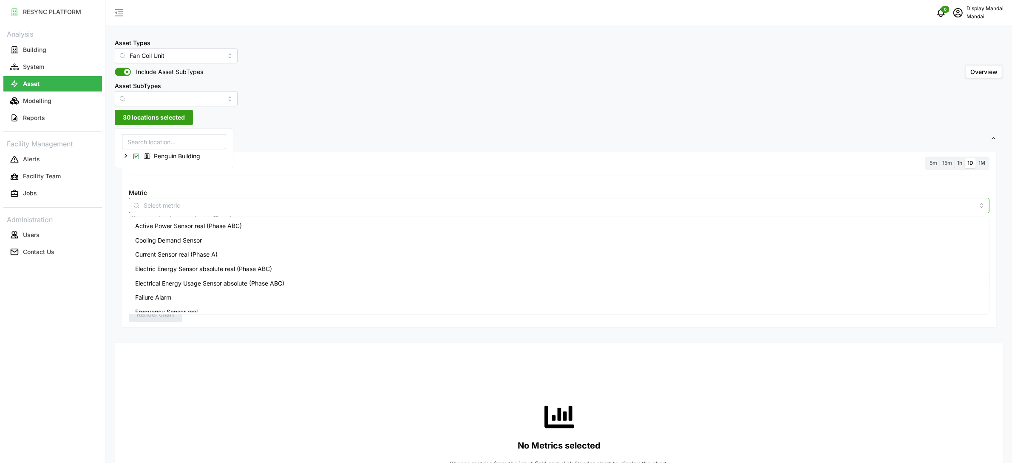
click at [278, 206] on input "Metric" at bounding box center [559, 204] width 831 height 9
click at [262, 276] on div "Electrical Energy Usage Sensor absolute (Phase ABC)" at bounding box center [559, 283] width 857 height 14
click at [983, 161] on span "1M" at bounding box center [982, 162] width 7 height 6
click at [976, 158] on input "1M" at bounding box center [976, 158] width 0 height 0
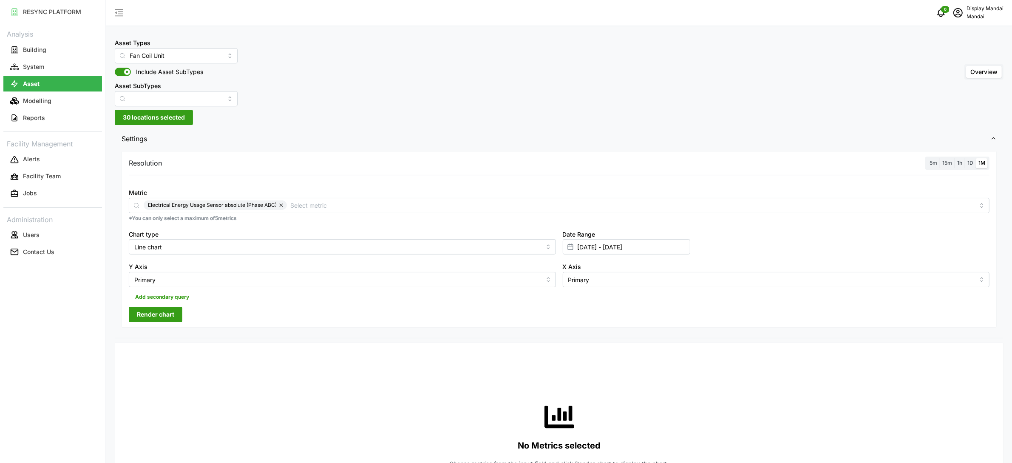
click at [313, 258] on div "Y Axis Primary" at bounding box center [342, 274] width 434 height 33
click at [314, 250] on input "Line chart" at bounding box center [342, 246] width 427 height 15
click at [211, 281] on div "Bar chart" at bounding box center [342, 281] width 423 height 14
type input "Bar chart"
click at [161, 318] on span "Render chart" at bounding box center [155, 314] width 37 height 14
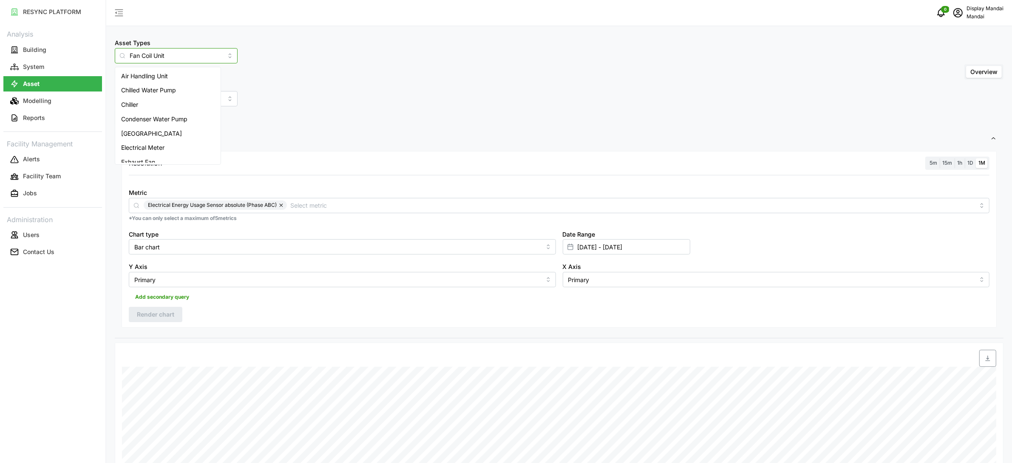
click at [196, 51] on input "Fan Coil Unit" at bounding box center [176, 55] width 123 height 15
drag, startPoint x: 193, startPoint y: 53, endPoint x: 122, endPoint y: 44, distance: 72.5
click at [122, 44] on div "Asset Types Fan Coil Unit" at bounding box center [176, 50] width 123 height 26
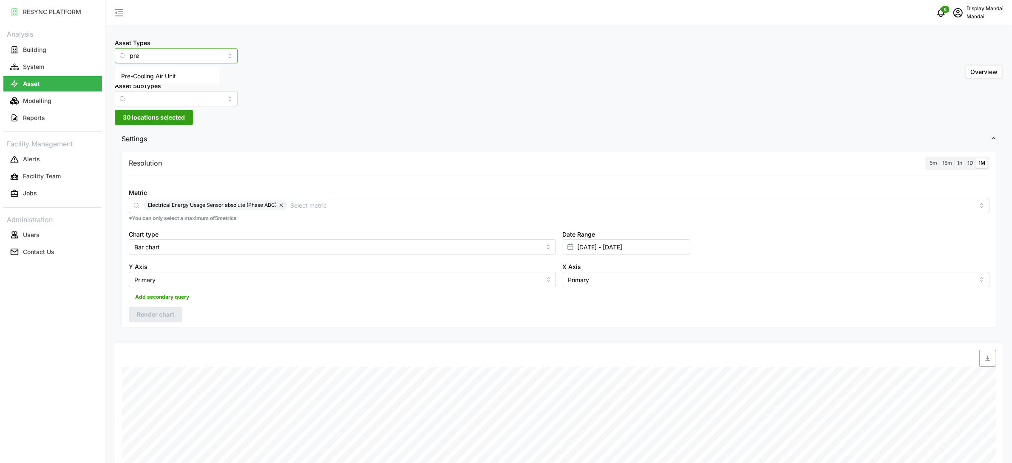
click at [151, 72] on span "Pre-Cooling Air Unit" at bounding box center [148, 75] width 55 height 9
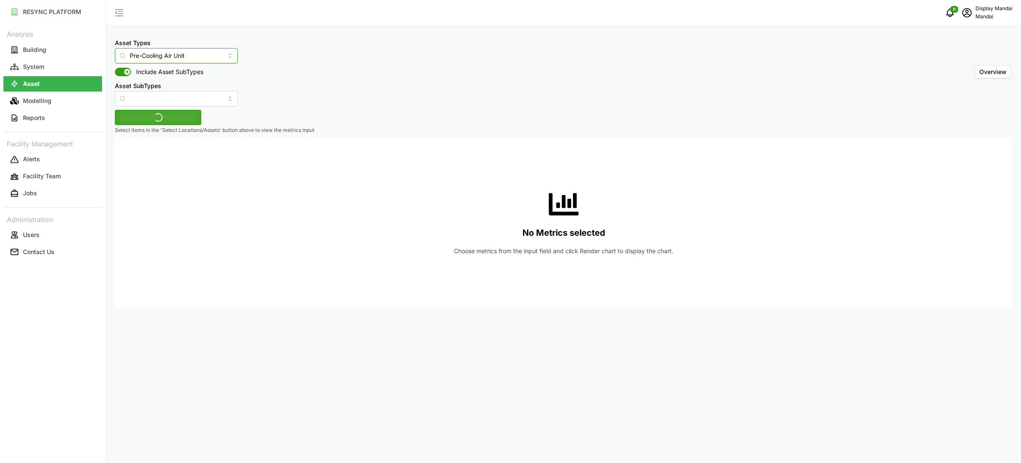
type input "Pre-Cooling Air Unit"
click at [145, 116] on span "Select Locations/Assets" at bounding box center [158, 117] width 70 height 14
click at [139, 153] on div "Penguin Building" at bounding box center [173, 156] width 103 height 12
click at [139, 154] on div "Penguin Building" at bounding box center [173, 156] width 103 height 12
click at [137, 156] on span "Select Penguin Building" at bounding box center [137, 157] width 6 height 6
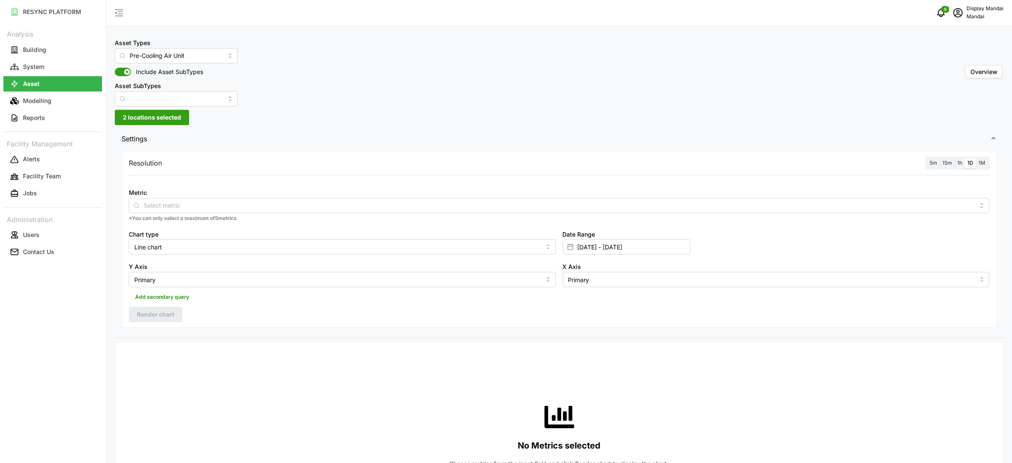
click at [267, 215] on p "*You can only select a maximum of 5 metrics" at bounding box center [559, 218] width 861 height 7
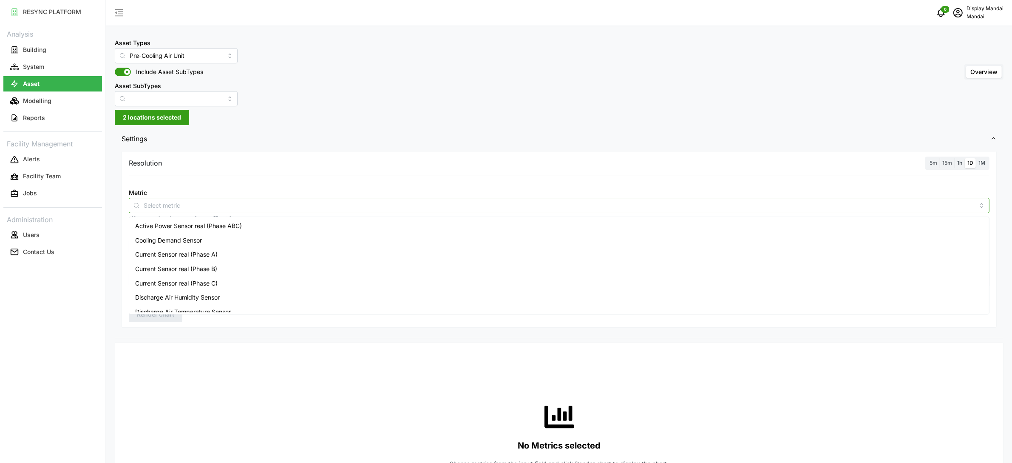
click at [272, 205] on input "Metric" at bounding box center [559, 204] width 831 height 9
type input "ener"
click at [284, 297] on span "Electrical Energy Usage Sensor absolute (Phase ABC)" at bounding box center [209, 297] width 149 height 9
click at [332, 189] on div "Metric Electrical Energy Usage Sensor absolute (Phase ABC)" at bounding box center [559, 200] width 861 height 26
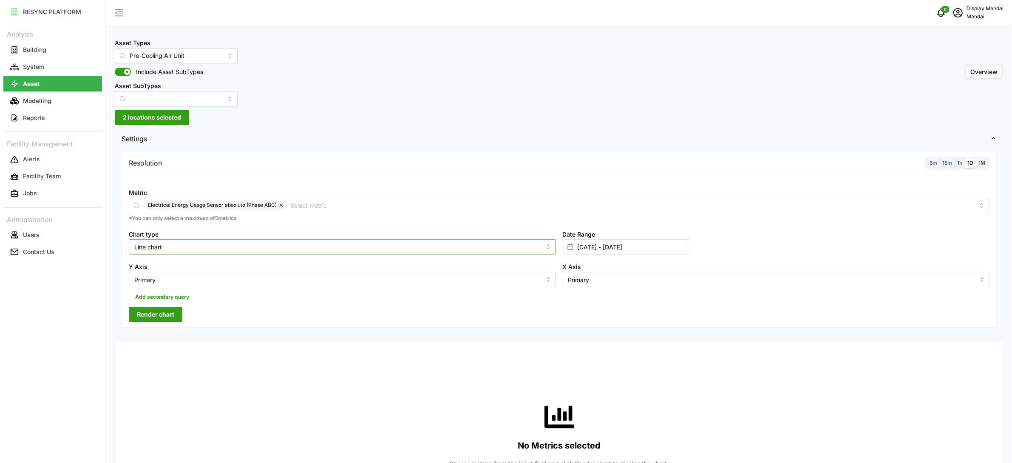
click at [233, 250] on input "Line chart" at bounding box center [342, 246] width 427 height 15
click at [215, 279] on div "Bar chart" at bounding box center [342, 281] width 423 height 14
type input "Bar chart"
click at [170, 320] on span "Render chart" at bounding box center [155, 314] width 37 height 14
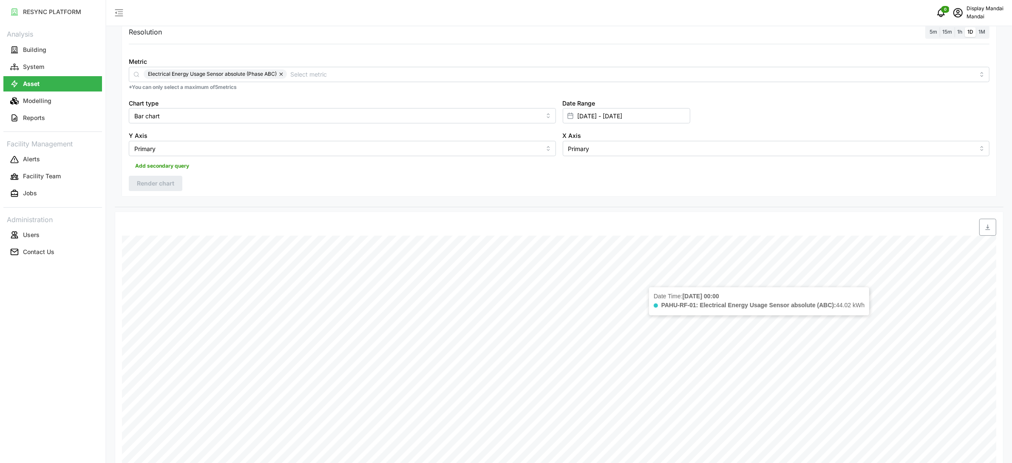
click at [978, 29] on label "1M" at bounding box center [982, 32] width 12 height 10
click at [976, 27] on input "1M" at bounding box center [976, 27] width 0 height 0
click at [168, 181] on span "Render chart" at bounding box center [155, 183] width 37 height 14
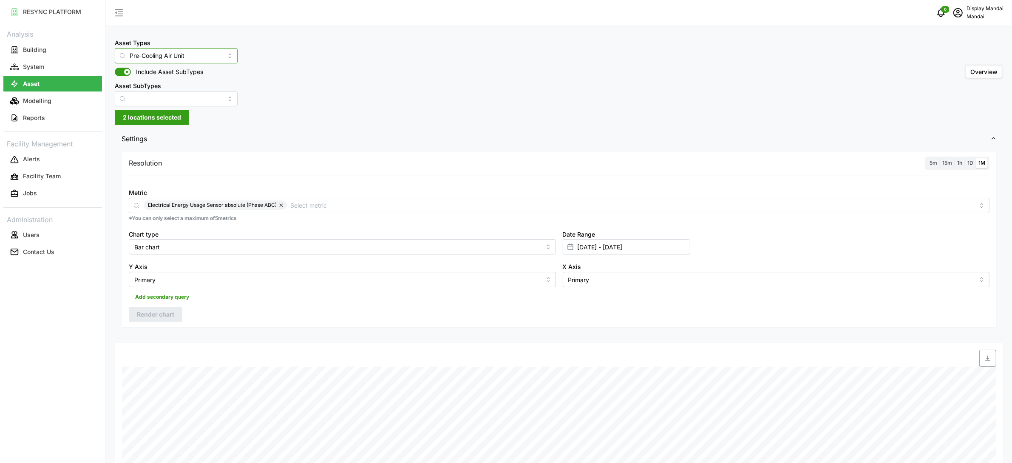
click at [166, 53] on input "Pre-Cooling Air Unit" at bounding box center [176, 55] width 123 height 15
click at [176, 72] on div "Air Handling Unit" at bounding box center [168, 76] width 102 height 14
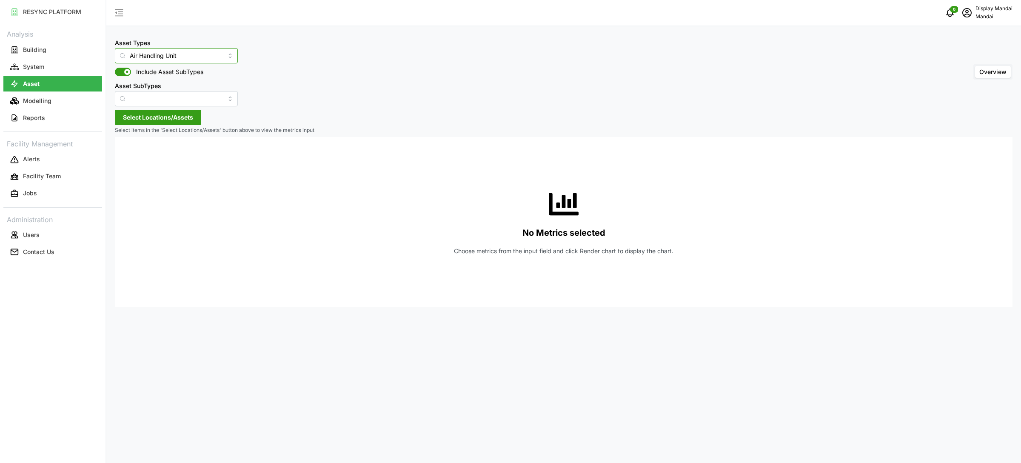
type input "Air Handling Unit"
click at [150, 115] on span "Select Locations/Assets" at bounding box center [158, 117] width 70 height 14
click at [171, 151] on span "Penguin Building" at bounding box center [173, 156] width 66 height 10
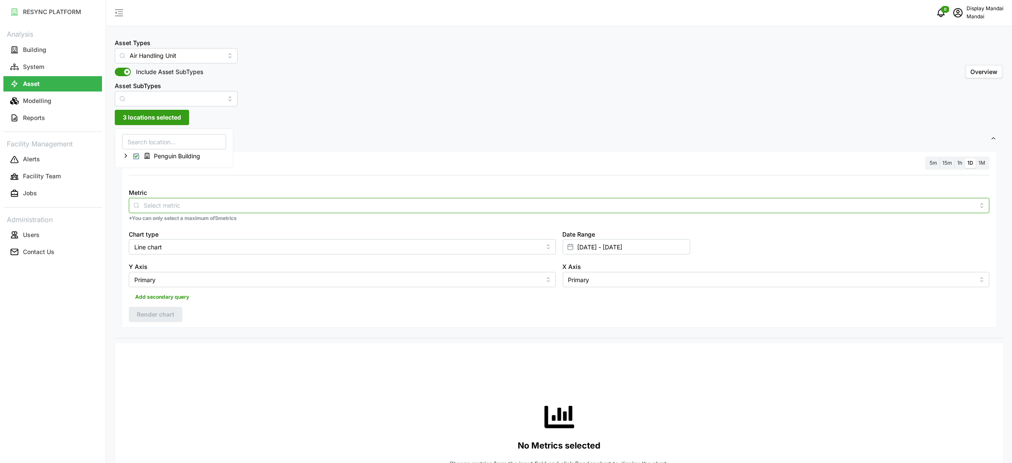
click at [208, 202] on input "Metric" at bounding box center [559, 204] width 831 height 9
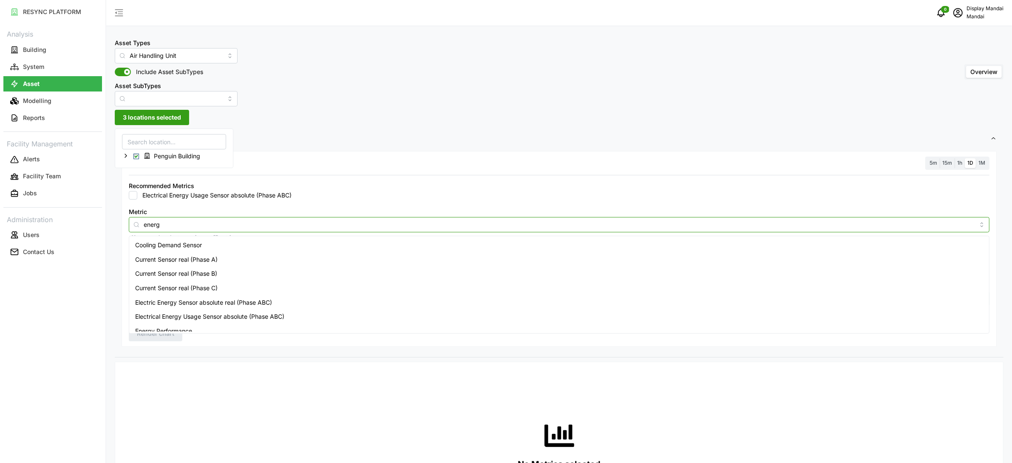
type input "energy"
click at [229, 259] on span "Electrical Energy Usage Sensor absolute (Phase ABC)" at bounding box center [209, 259] width 149 height 9
checkbox input "true"
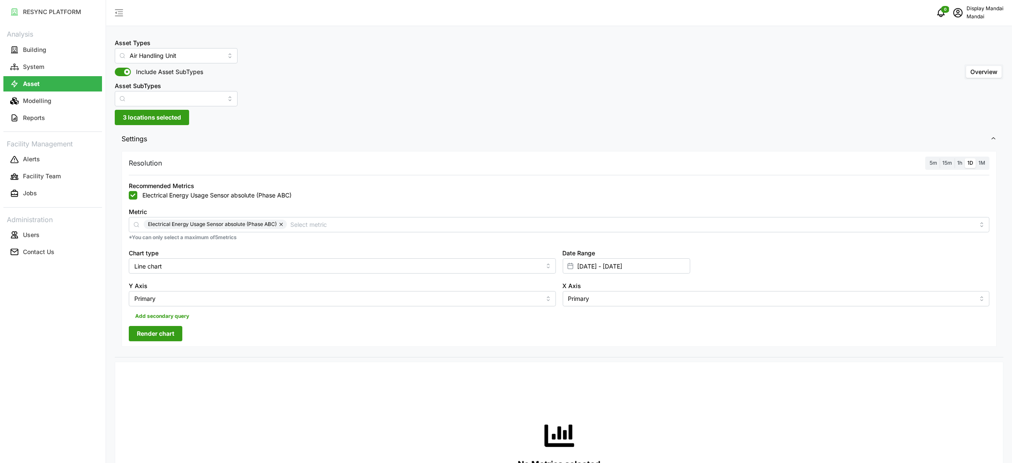
click at [979, 164] on span "1M" at bounding box center [982, 162] width 7 height 6
click at [976, 158] on input "1M" at bounding box center [976, 158] width 0 height 0
click at [359, 264] on input "Line chart" at bounding box center [342, 265] width 427 height 15
click at [265, 298] on div "Bar chart" at bounding box center [342, 300] width 423 height 14
type input "Bar chart"
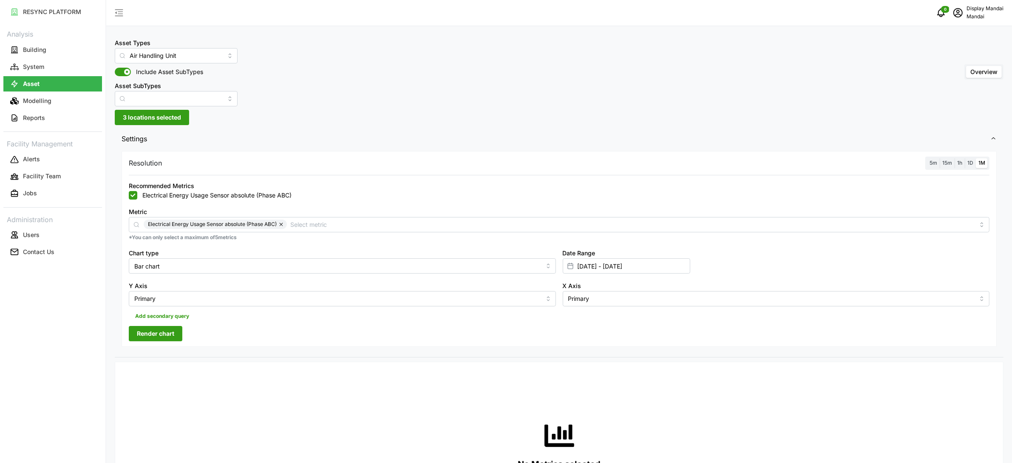
click at [172, 333] on span "Render chart" at bounding box center [155, 333] width 37 height 14
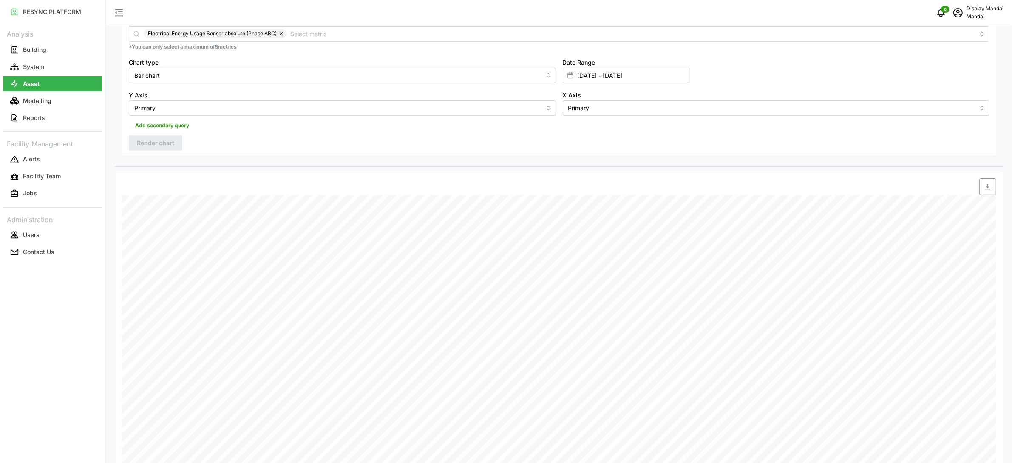
scroll to position [317, 0]
